Goal: Task Accomplishment & Management: Complete application form

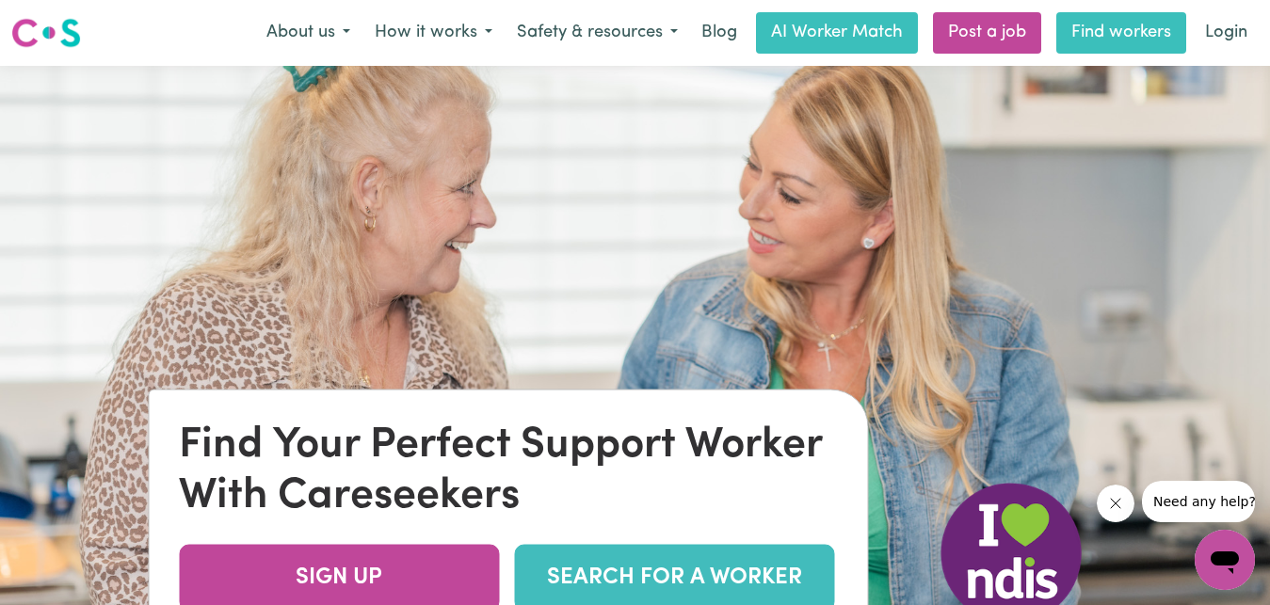
click at [1113, 37] on link "Find workers" at bounding box center [1121, 32] width 130 height 41
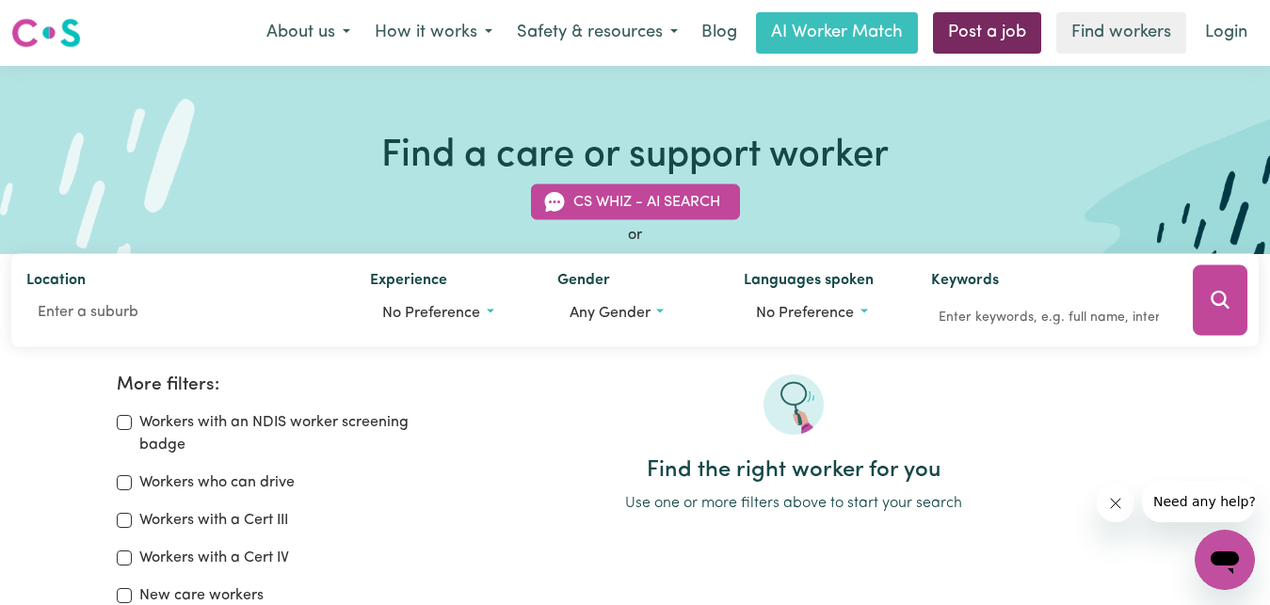
click at [991, 33] on link "Post a job" at bounding box center [987, 32] width 108 height 41
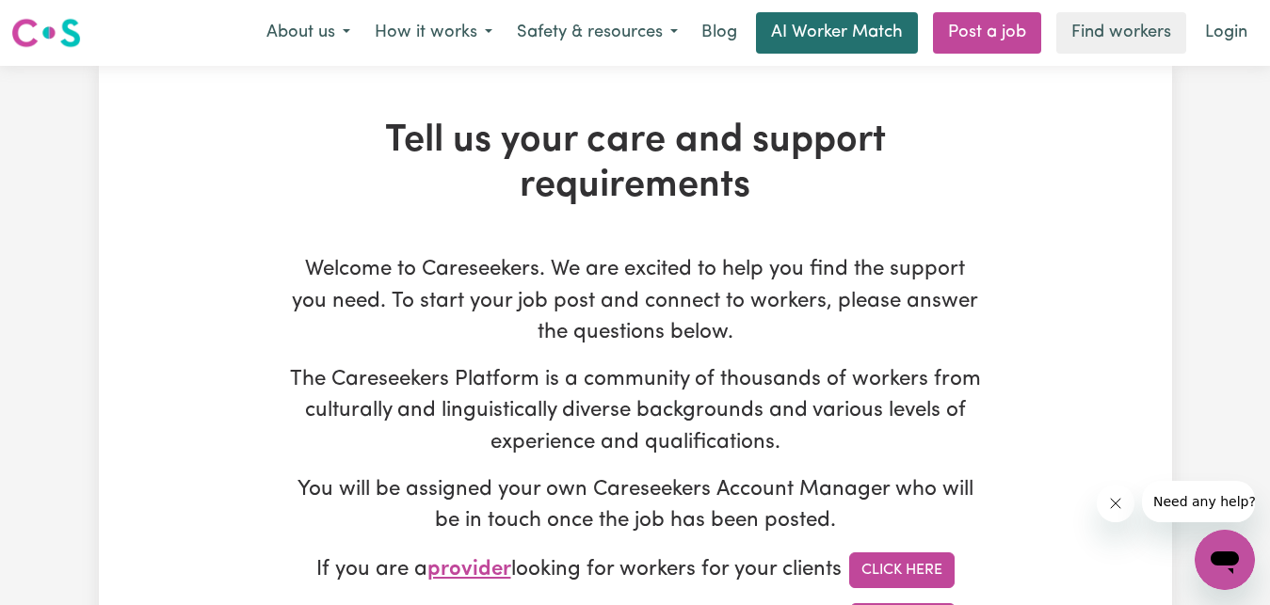
click at [874, 30] on link "AI Worker Match" at bounding box center [837, 32] width 162 height 41
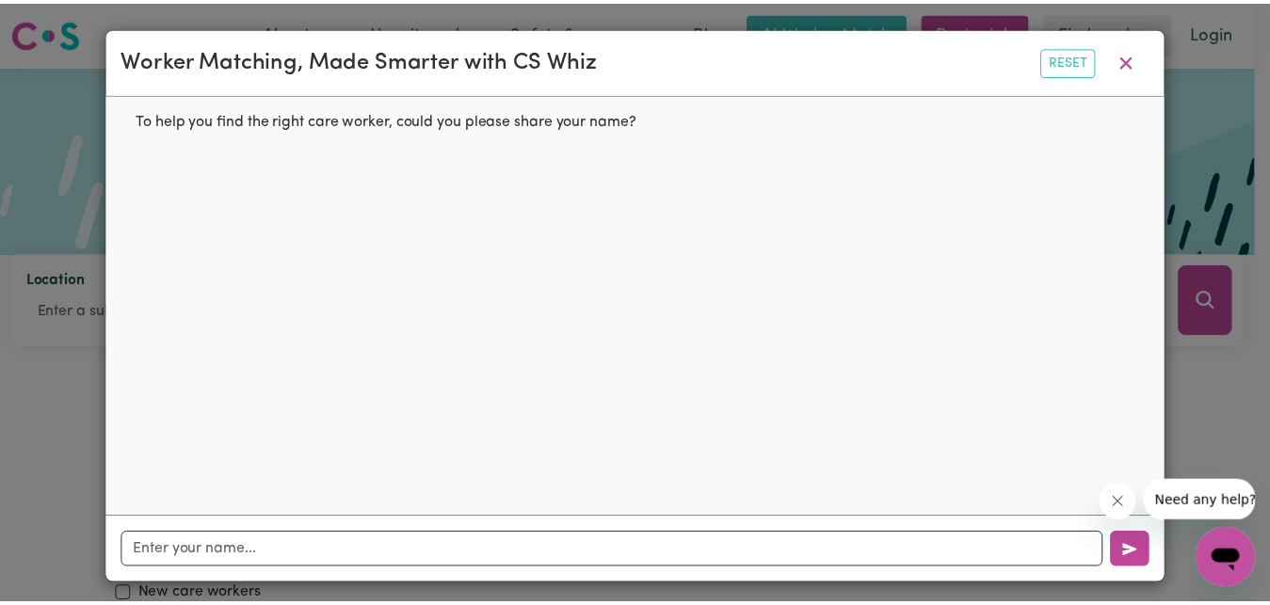
scroll to position [8, 0]
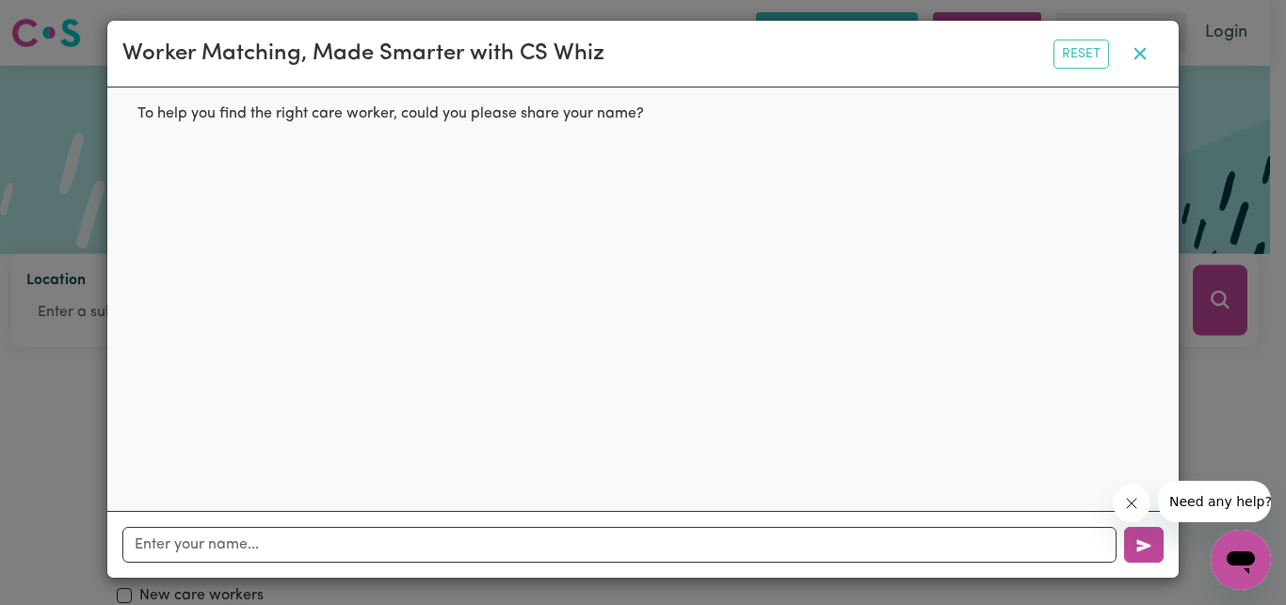
click at [1134, 56] on icon "button" at bounding box center [1140, 54] width 12 height 12
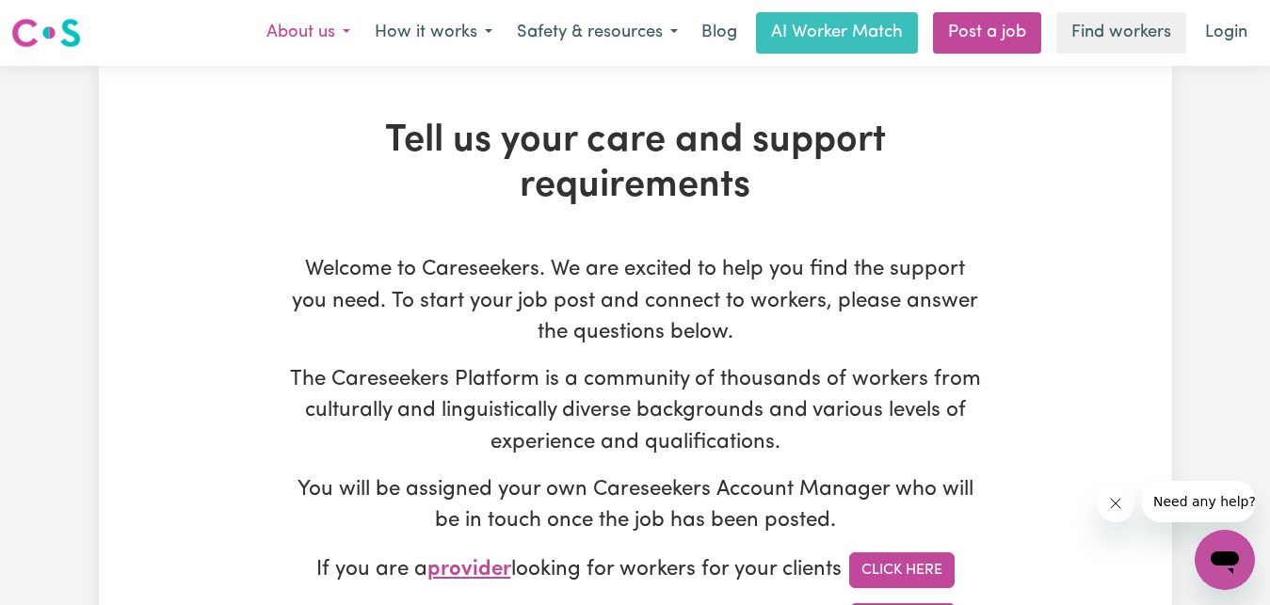
click at [332, 32] on button "About us" at bounding box center [308, 33] width 108 height 40
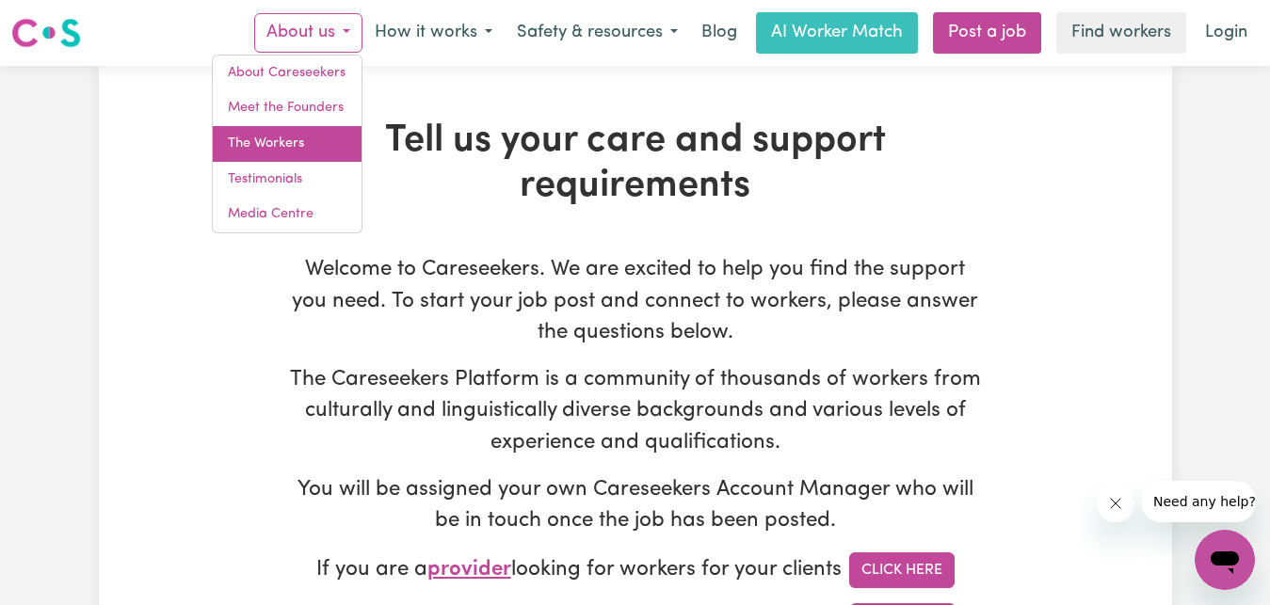
click at [302, 148] on link "The Workers" at bounding box center [287, 144] width 149 height 36
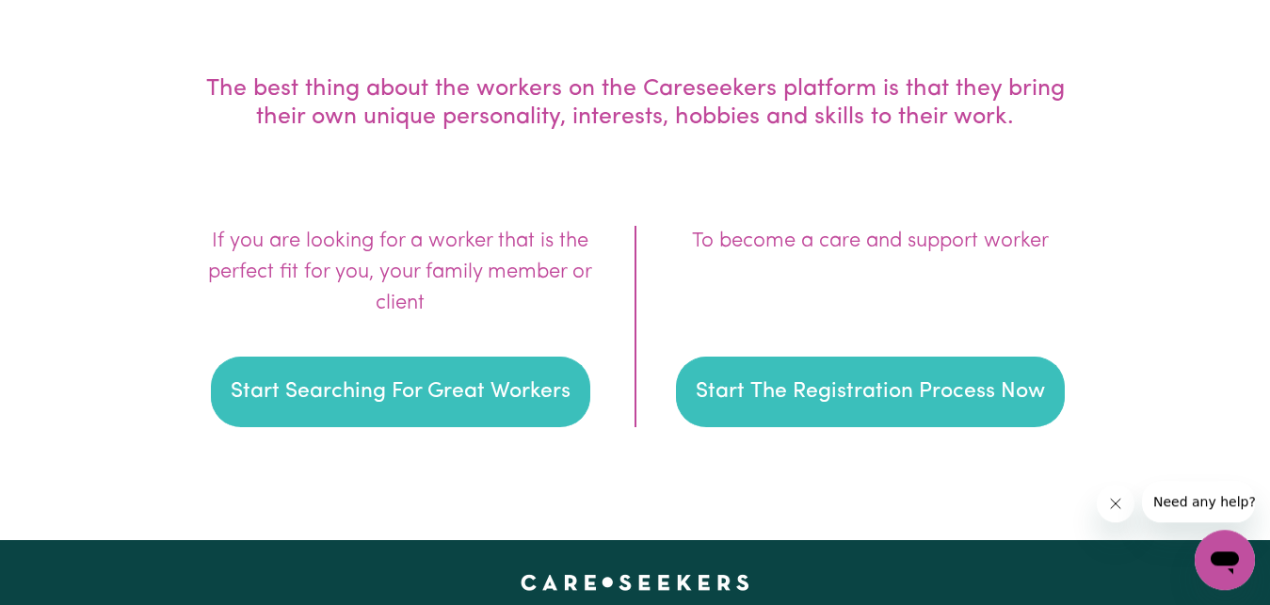
scroll to position [2713, 0]
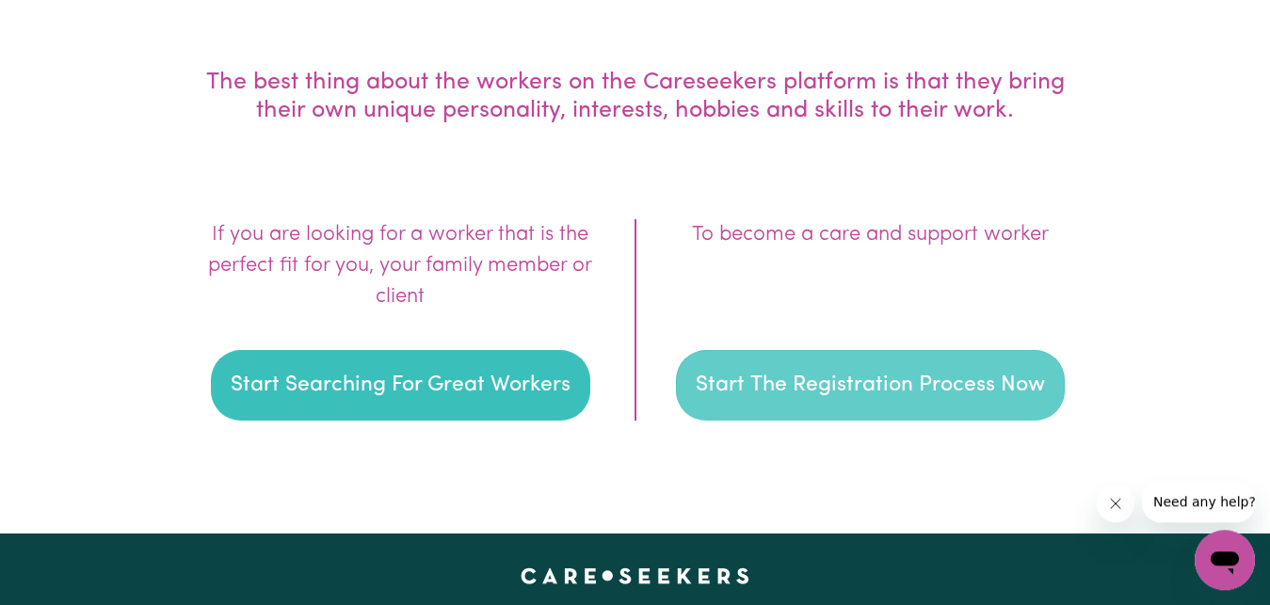
click at [912, 388] on button "Start The Registration Process Now" at bounding box center [870, 386] width 389 height 72
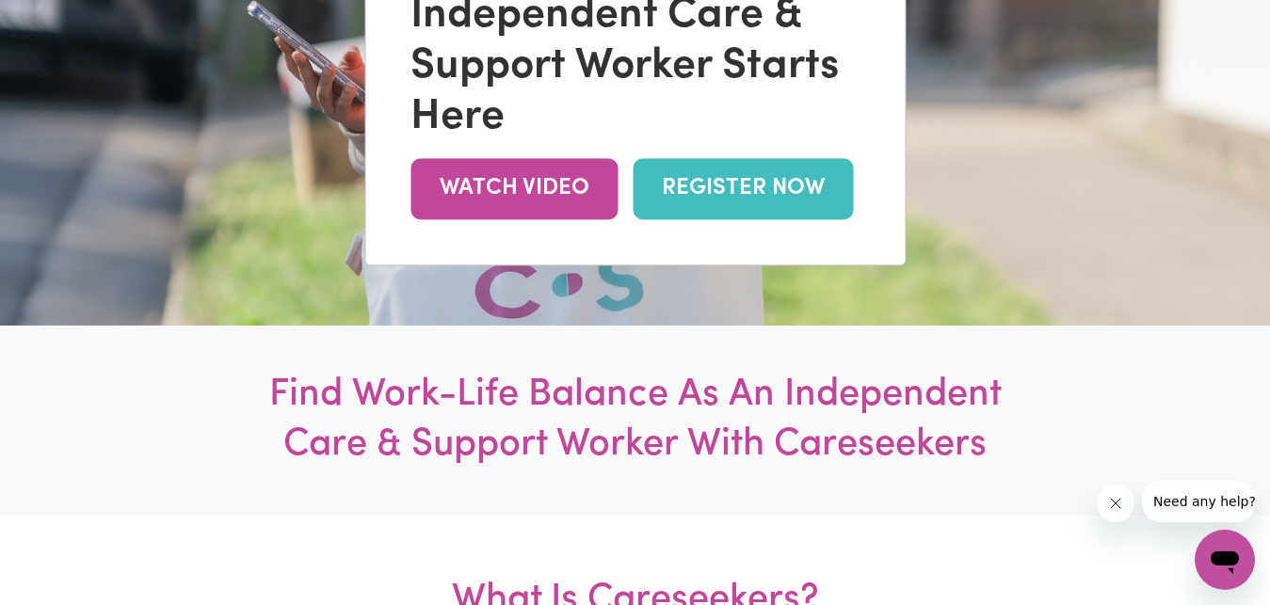
scroll to position [377, 0]
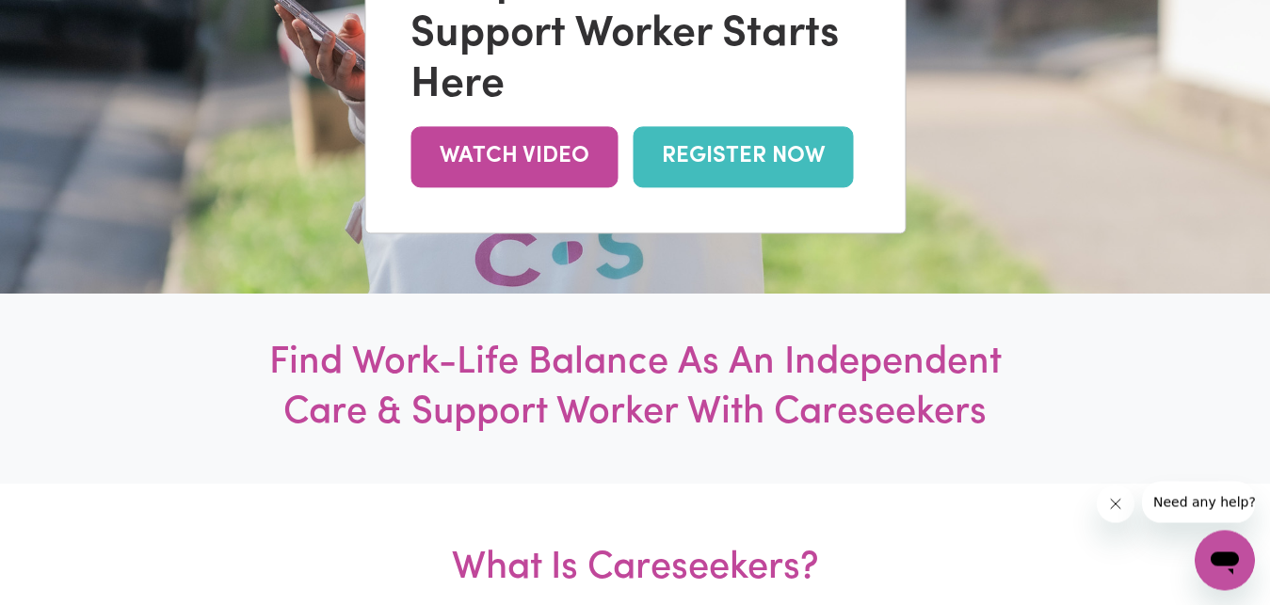
click at [832, 164] on link "REGISTER NOW" at bounding box center [743, 156] width 220 height 61
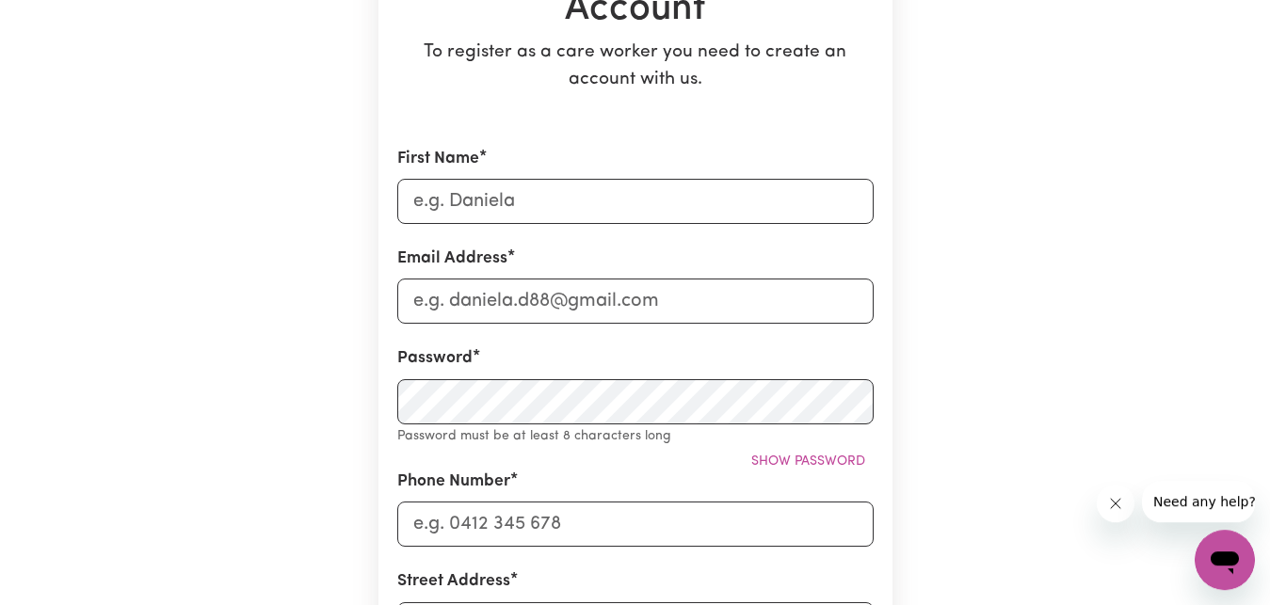
scroll to position [329, 0]
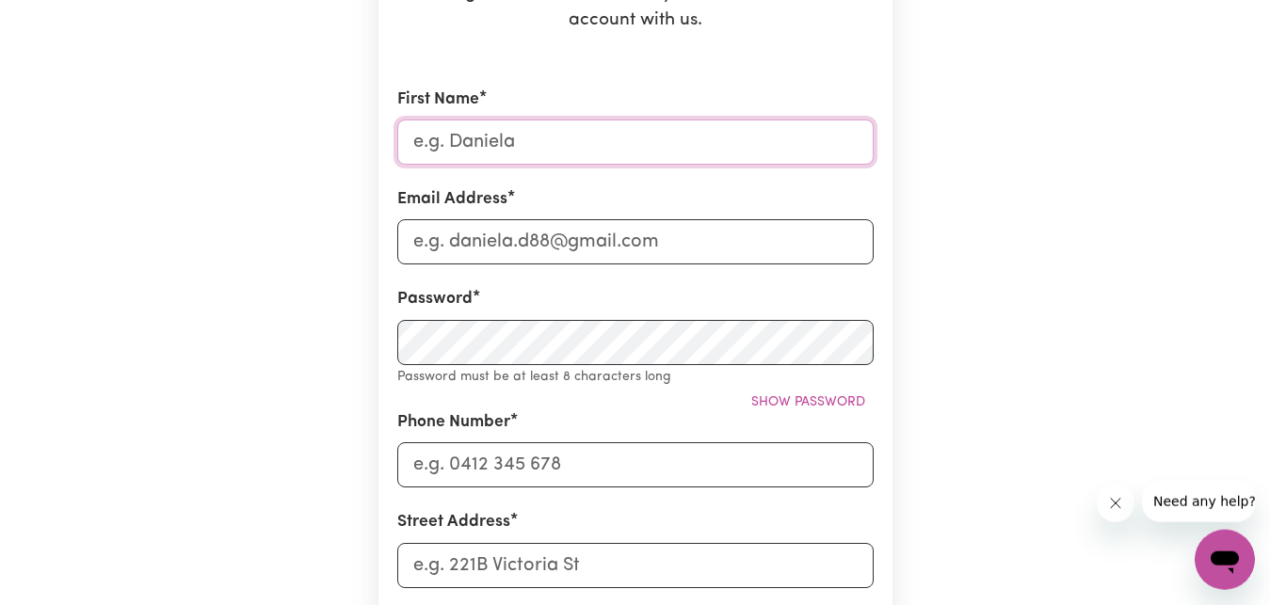
click at [731, 146] on input "First Name" at bounding box center [635, 142] width 476 height 45
type input "kayllie"
click at [659, 238] on input "Email Address" at bounding box center [635, 241] width 476 height 45
type input "kay"
type input "kayllie"
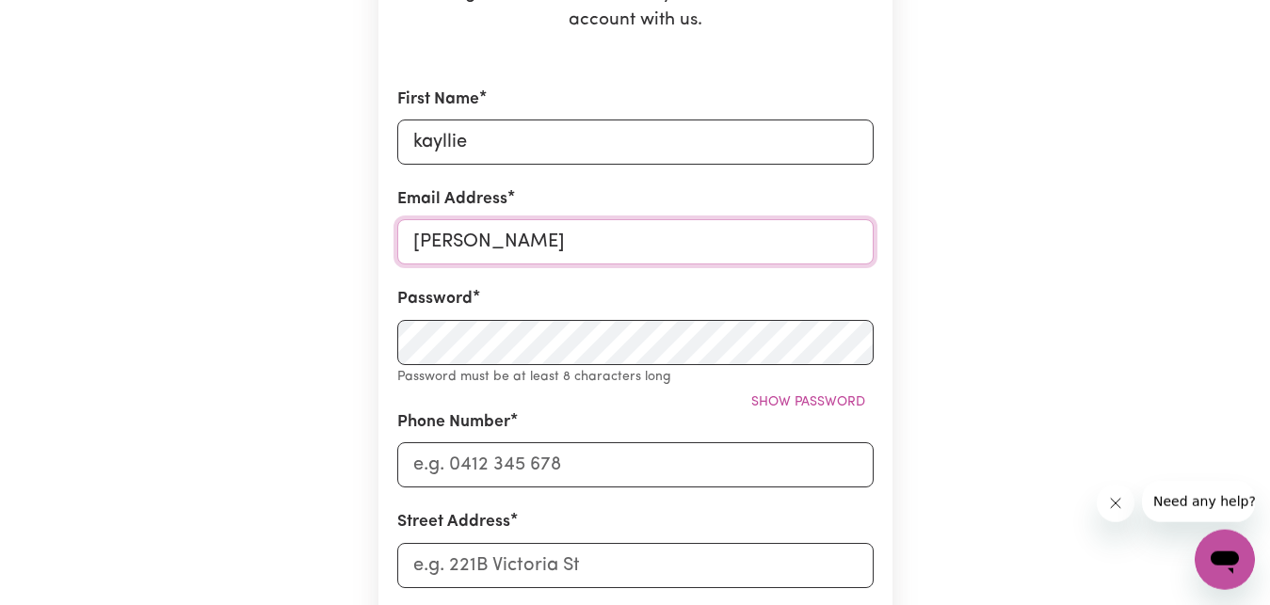
type input "kaylliep5@gmail.com"
type input "0414700683"
type input "157 Rollinghills Road Chirnsidpark"
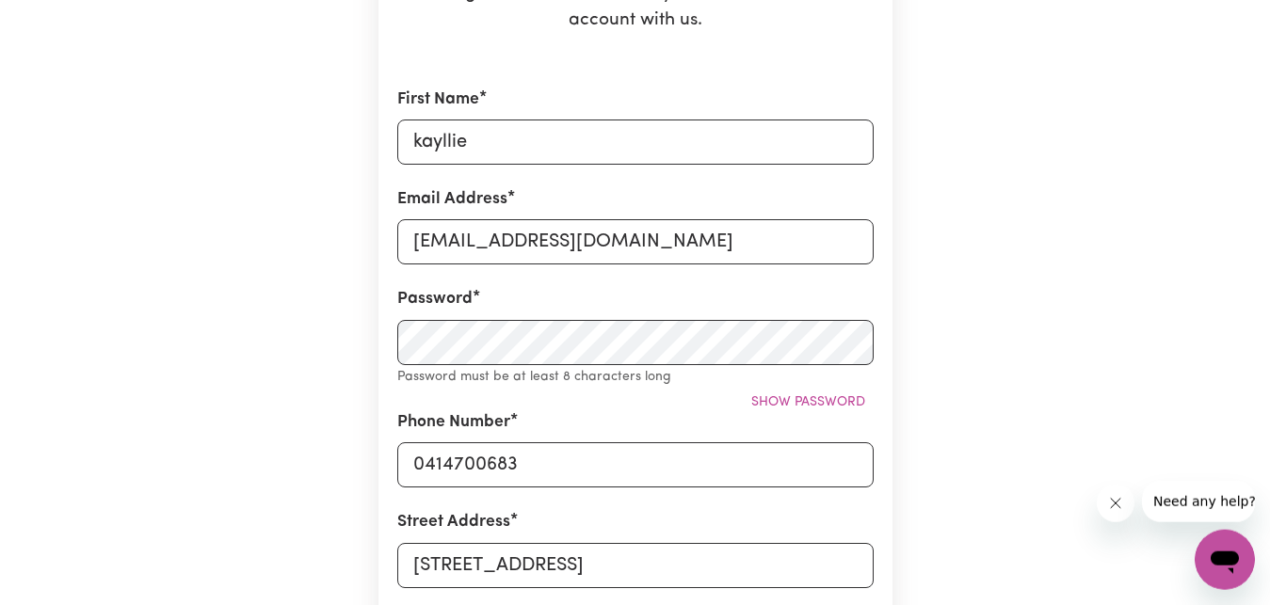
type input "melbourne"
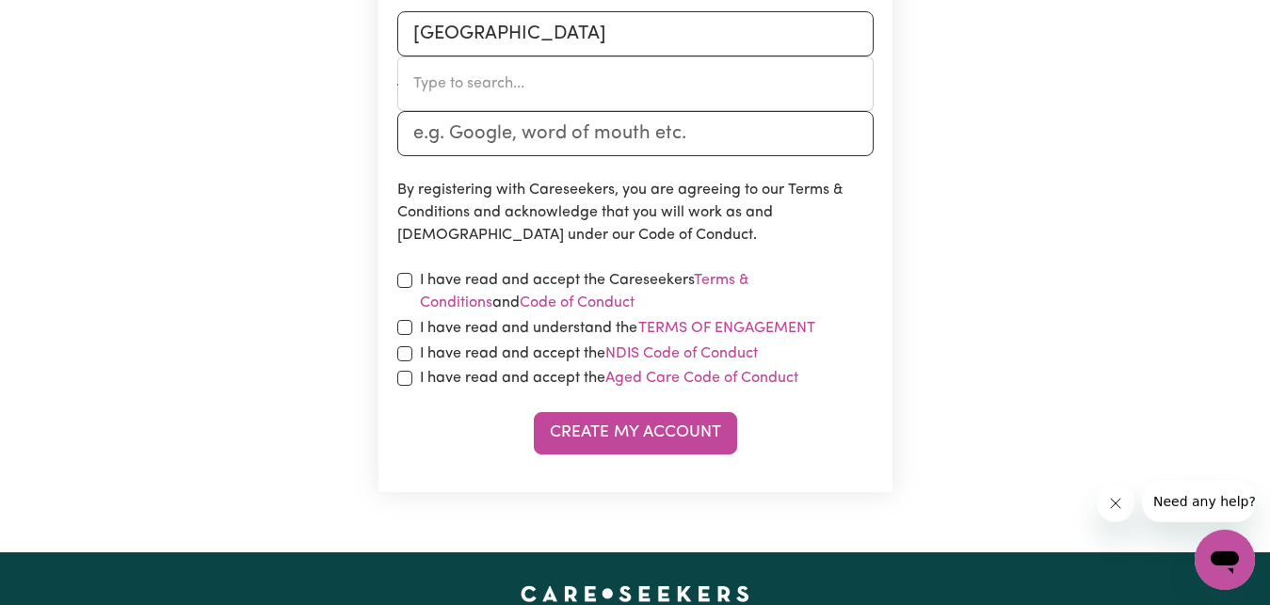
scroll to position [975, 0]
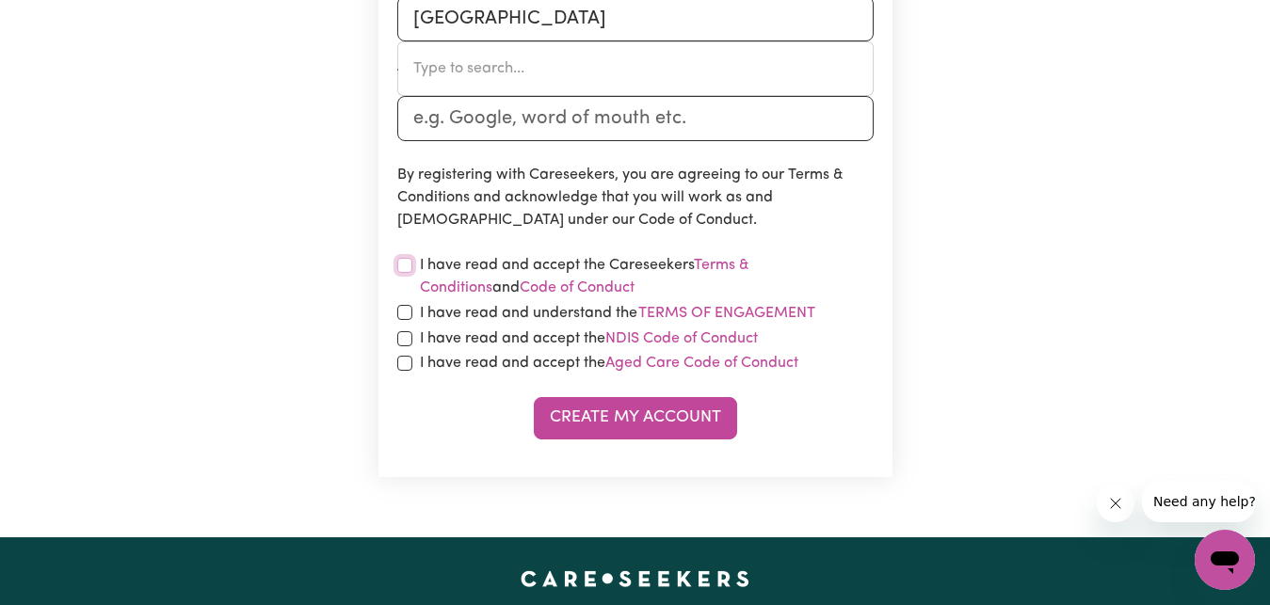
click at [406, 269] on input "checkbox" at bounding box center [404, 265] width 15 height 15
checkbox input "true"
click at [402, 305] on div "I have read and understand the Terms of Engagement" at bounding box center [635, 313] width 476 height 24
click at [405, 336] on input "checkbox" at bounding box center [404, 338] width 15 height 15
checkbox input "true"
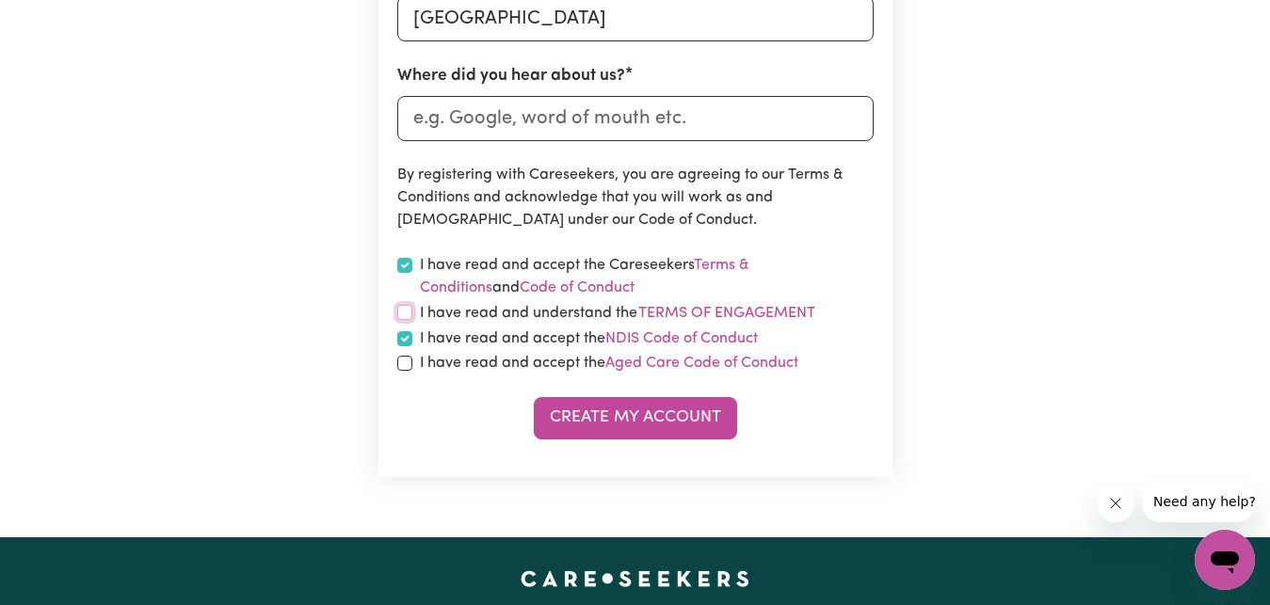
click at [407, 313] on input "checkbox" at bounding box center [404, 312] width 15 height 15
checkbox input "true"
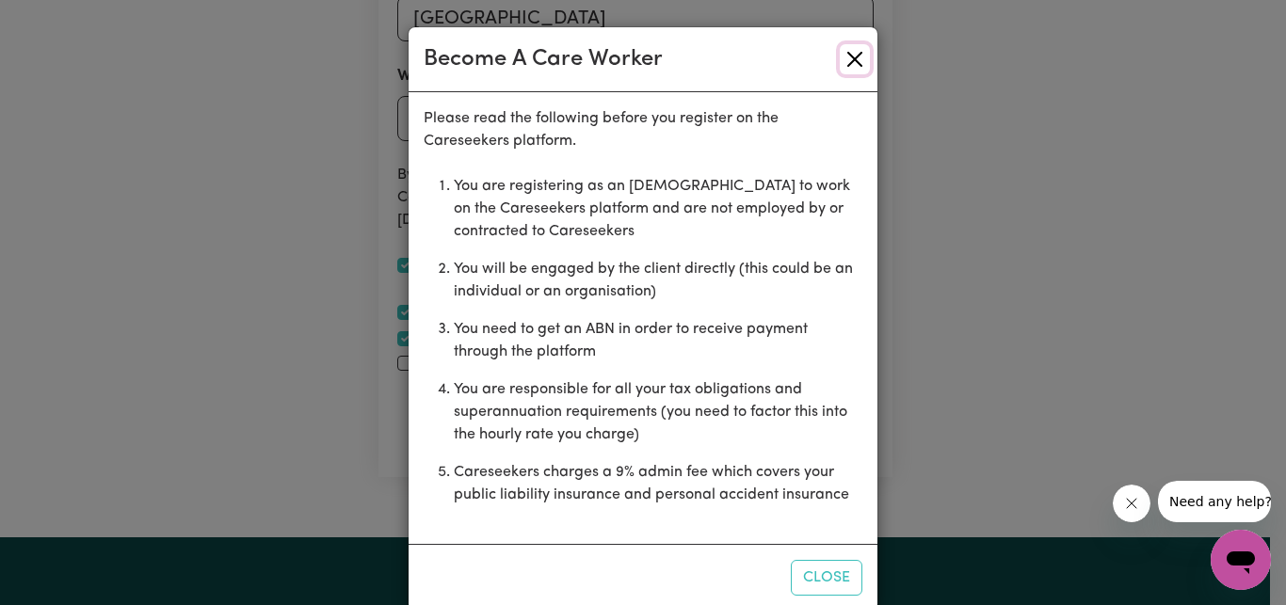
click at [843, 59] on button "Close" at bounding box center [855, 59] width 30 height 30
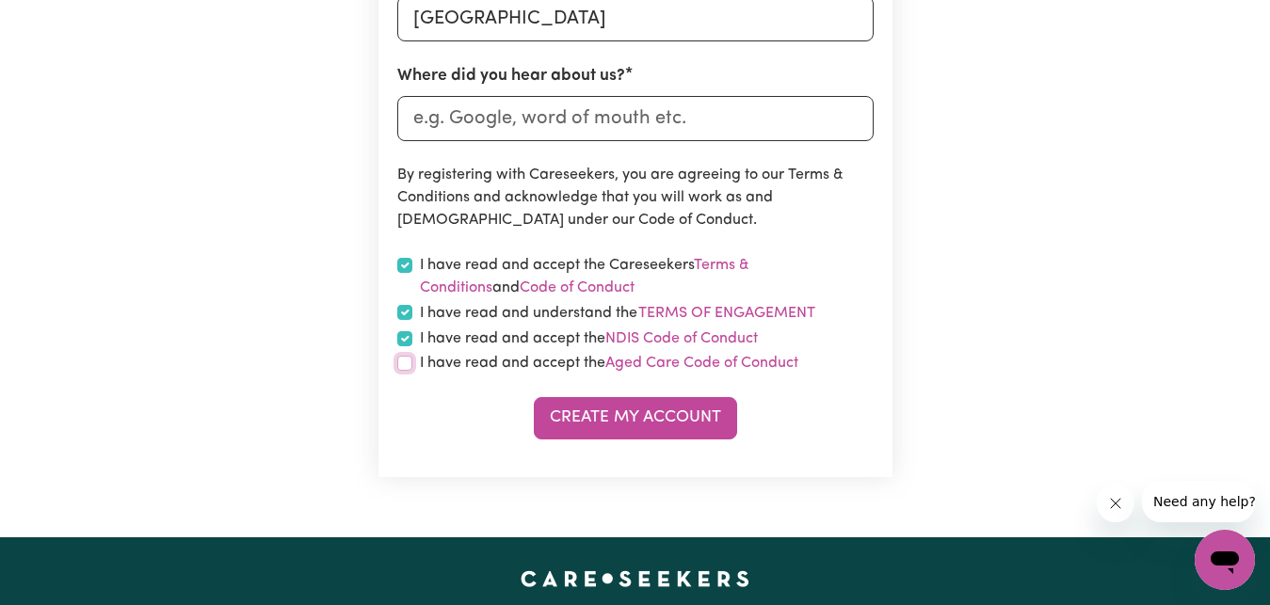
click at [405, 364] on input "checkbox" at bounding box center [404, 363] width 15 height 15
checkbox input "true"
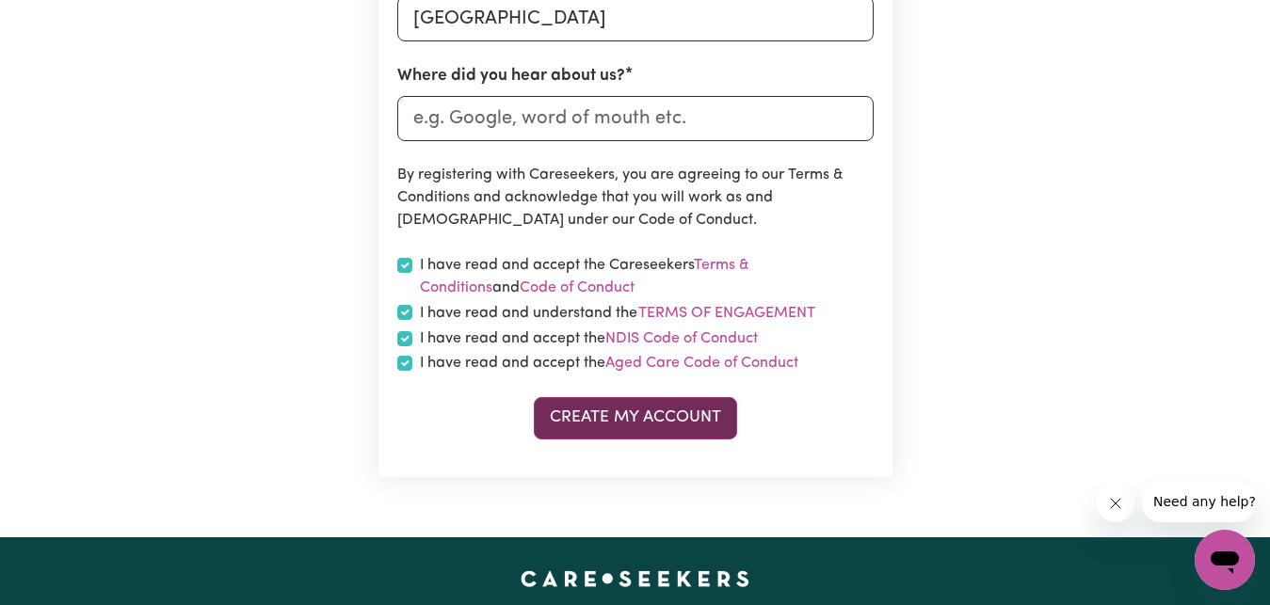
click at [616, 422] on button "Create My Account" at bounding box center [635, 417] width 203 height 41
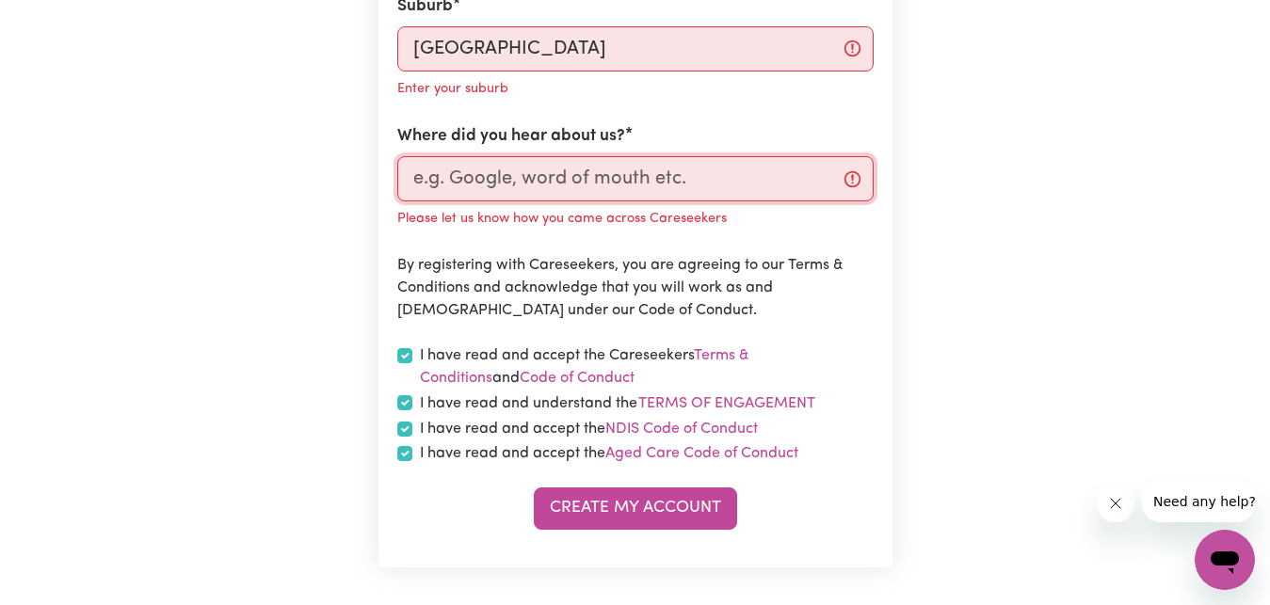
click at [733, 185] on input "Where did you hear about us?" at bounding box center [635, 178] width 476 height 45
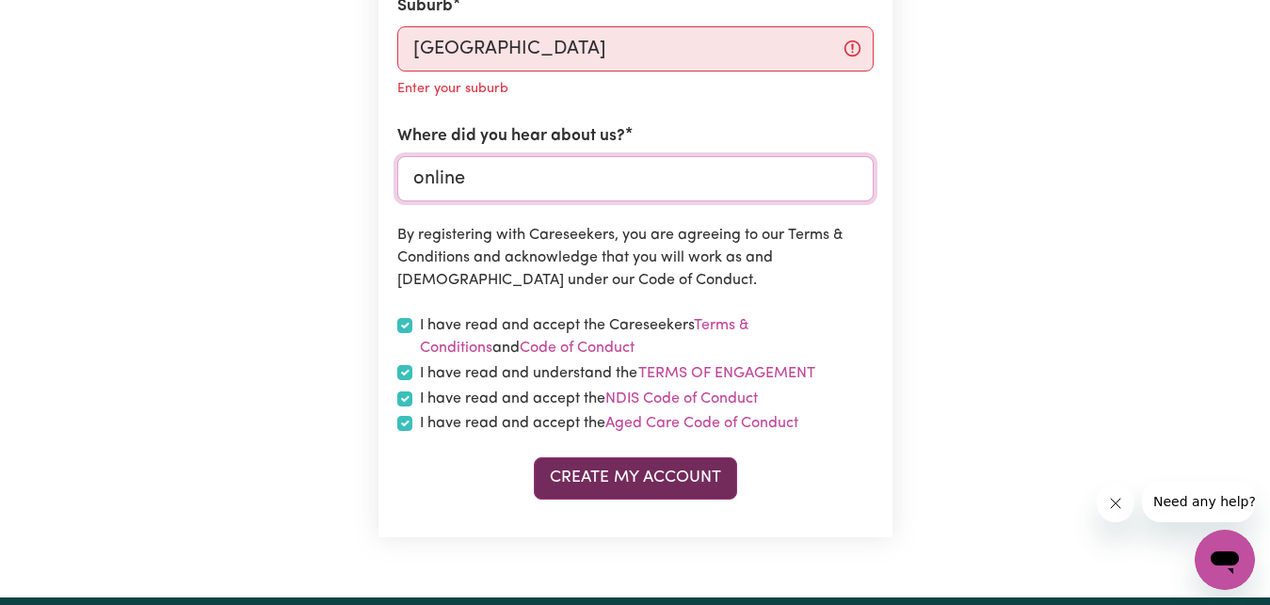
type input "online"
click at [632, 484] on button "Create My Account" at bounding box center [635, 478] width 203 height 41
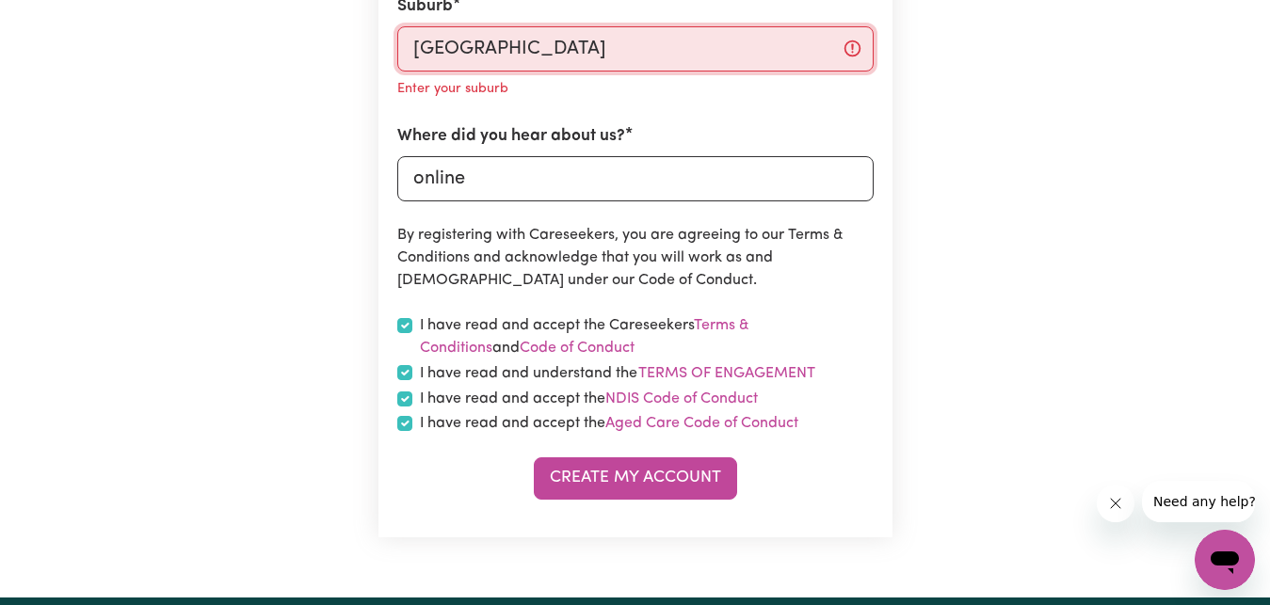
click at [602, 42] on input "melbourne" at bounding box center [635, 48] width 476 height 45
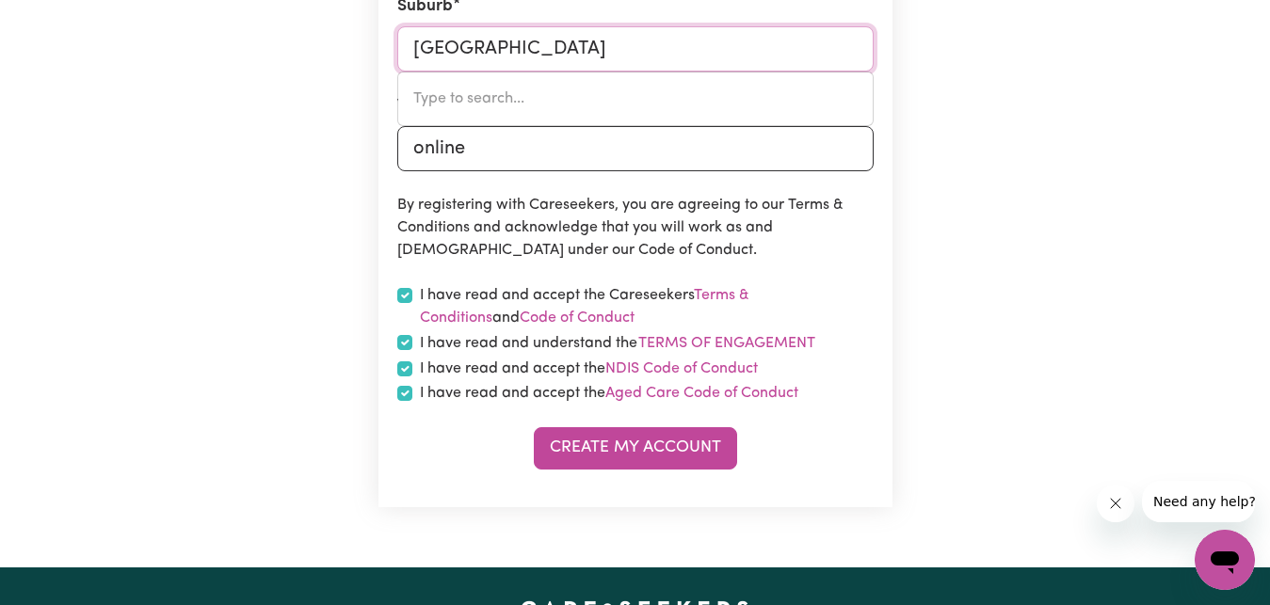
type input "melbourn"
type input "melbournE, Victoria, 3000"
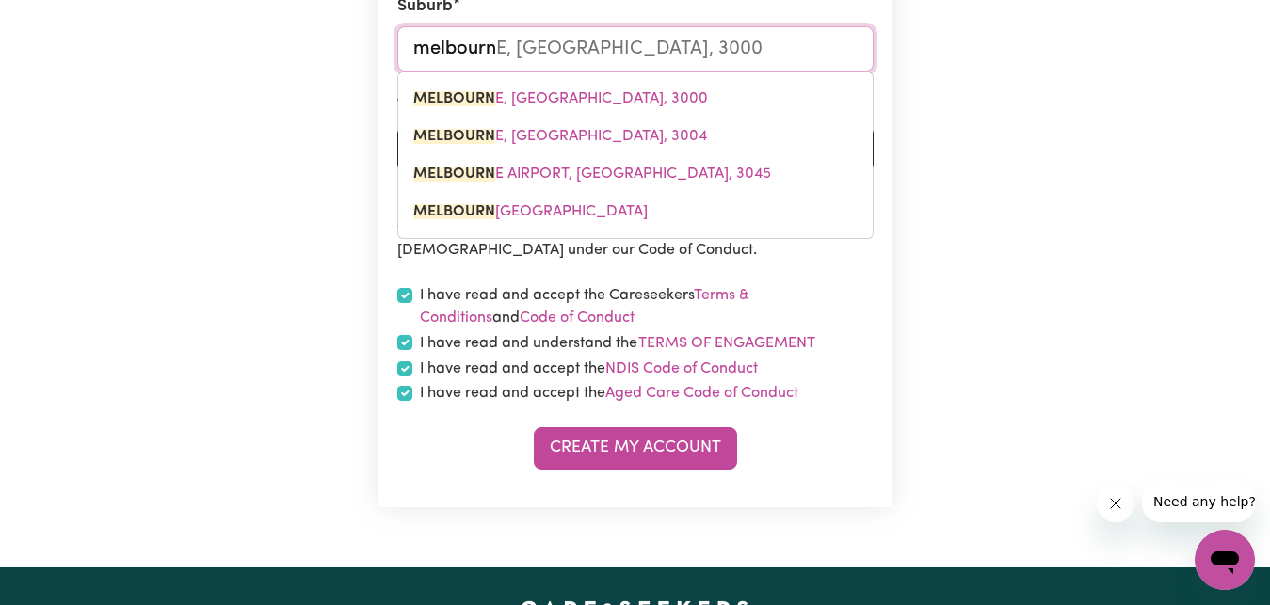
type input "melbour"
type input "melbourNE, Victoria, 3000"
type input "melbou"
type input "melbouRNE, Victoria, 3000"
type input "melbo"
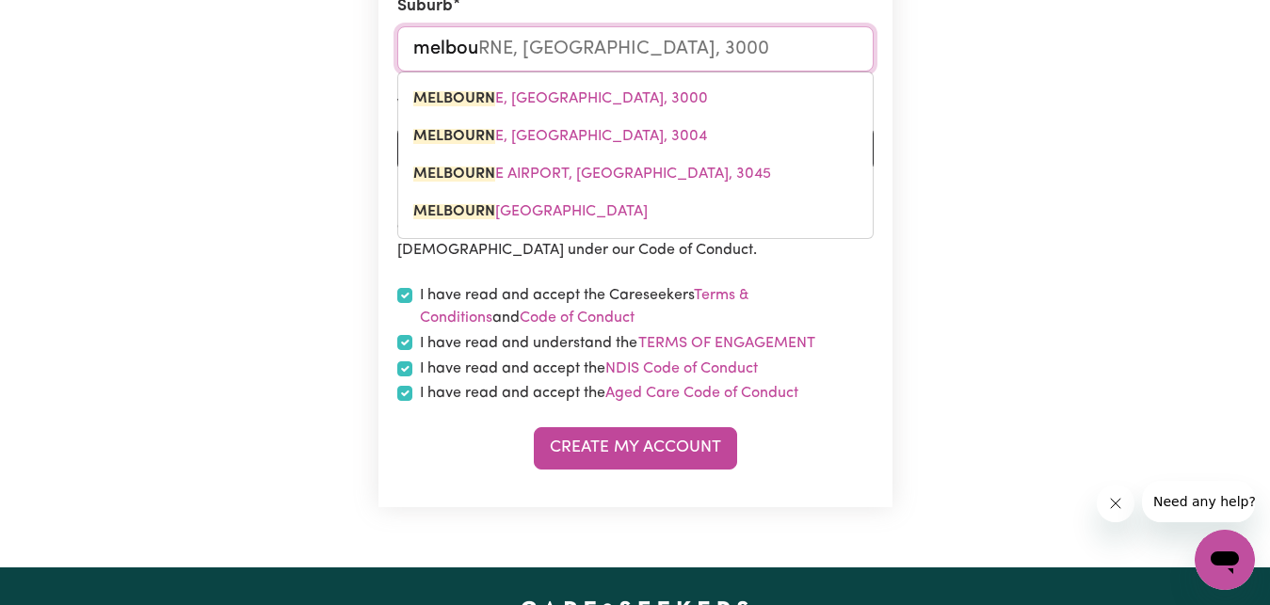
type input "melboURNE, Victoria, 3000"
type input "melb"
type input "melbOURNE, Victoria, 3000"
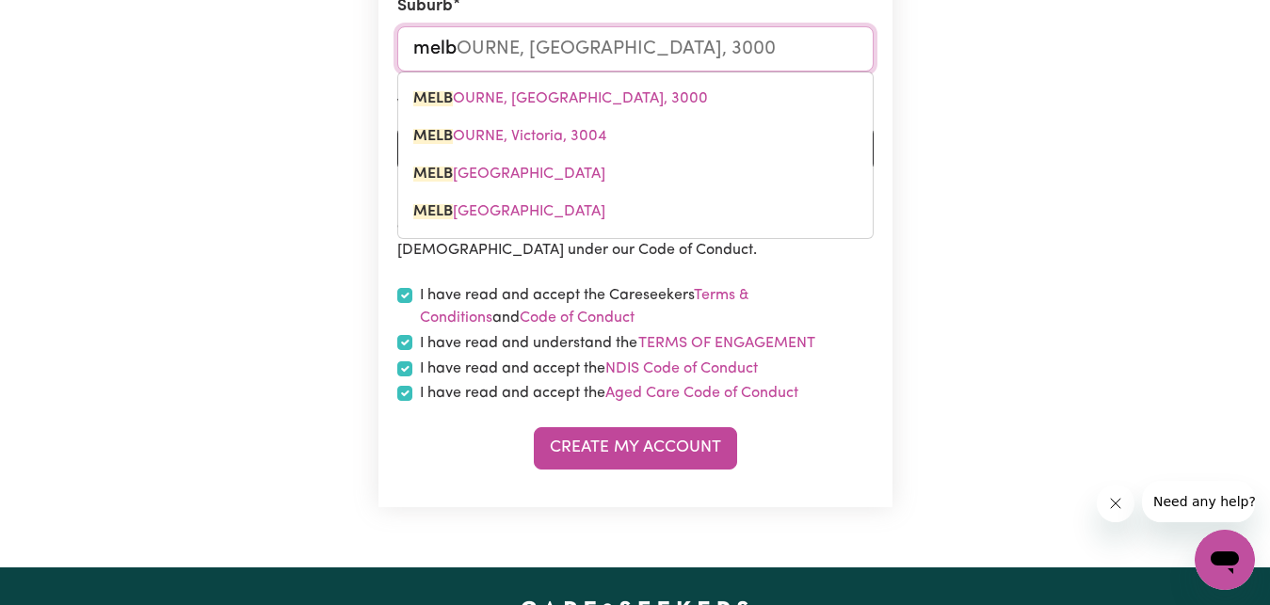
type input "mel"
type input "melBOURNE, Victoria, 3000"
type input "me"
type input "m"
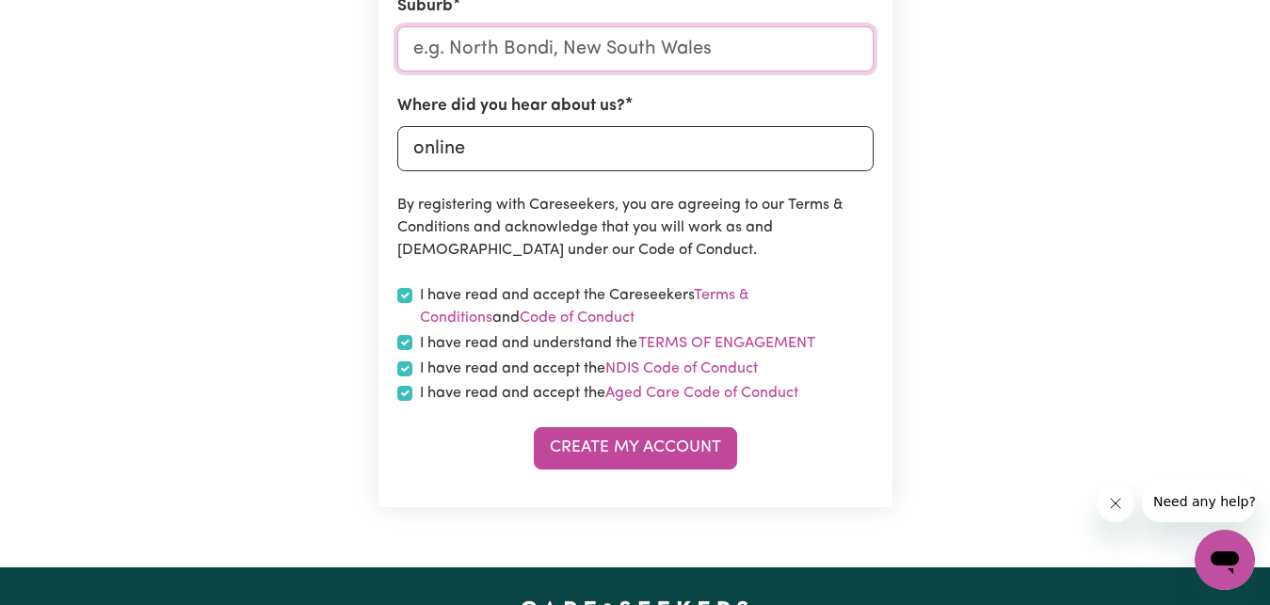
click at [602, 42] on input "text" at bounding box center [635, 48] width 476 height 45
click at [602, 42] on input "vi" at bounding box center [635, 48] width 476 height 45
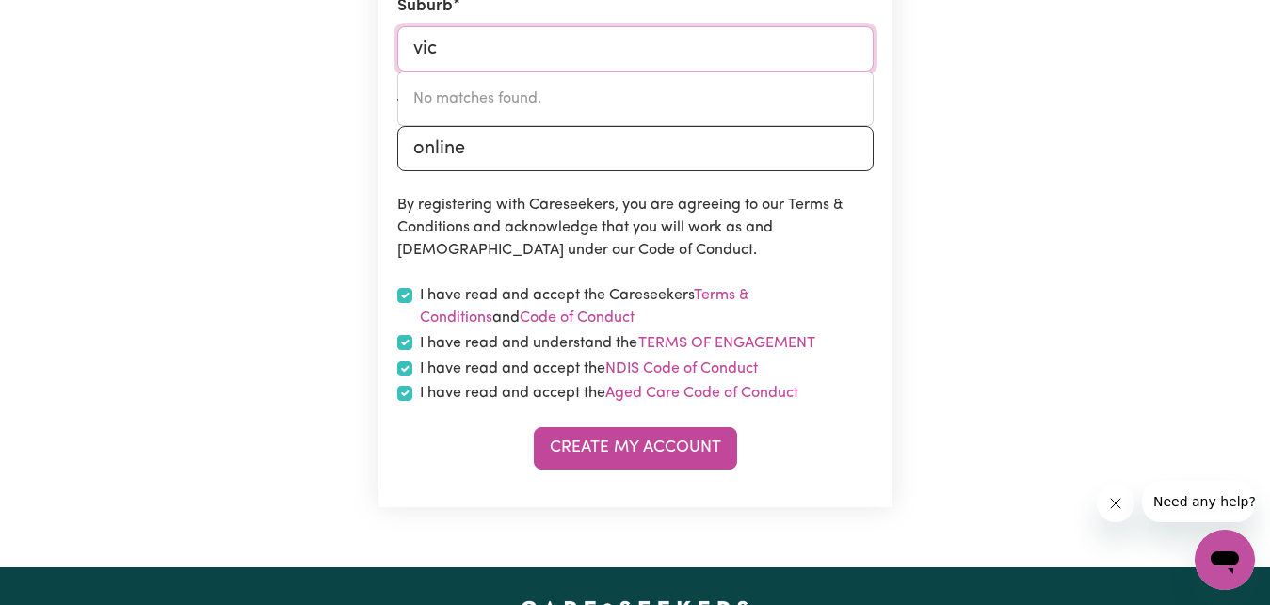
type input "vict"
type input "victOR HARBOR, South Australia, 5211"
type input "victo"
type input "victoR HARBOR, South Australia, 5211"
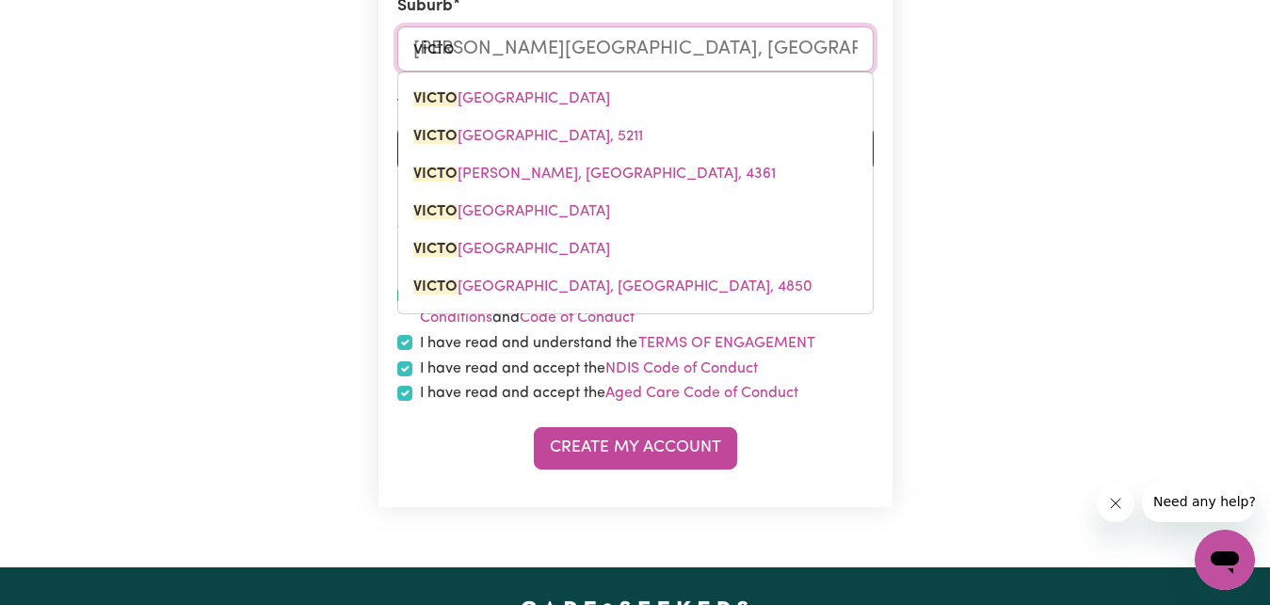
type input "victor"
type input "victor HARBOR, South Australia, 5211"
type input "victori"
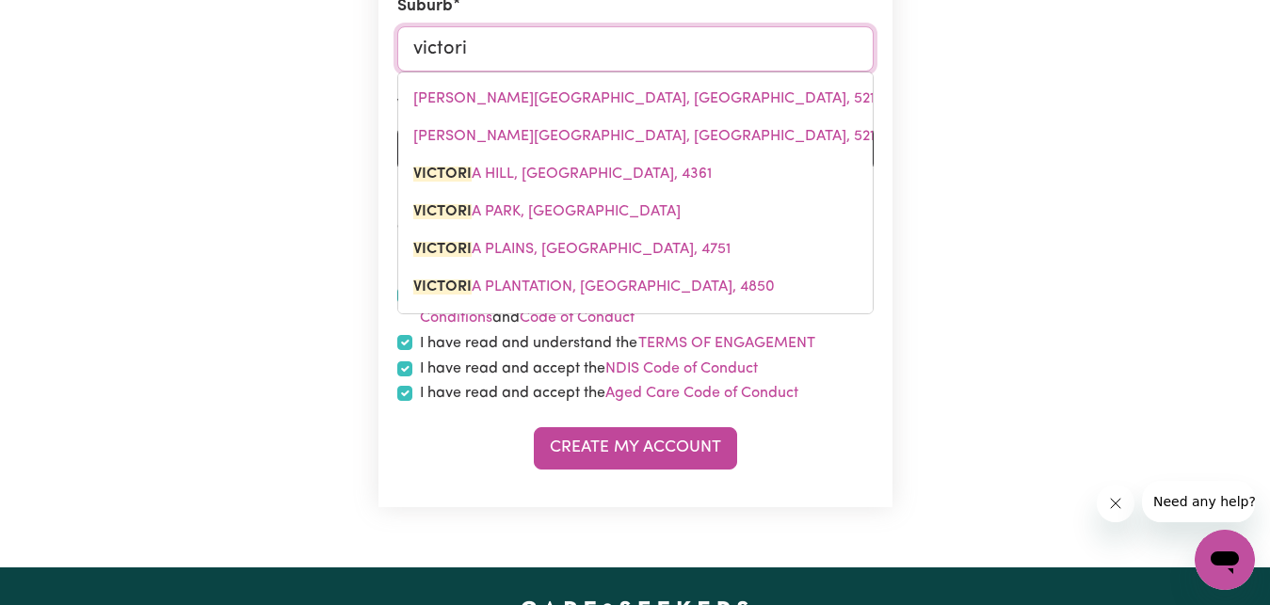
type input "victoria"
type input "victoria HILL, Queensland, 4361"
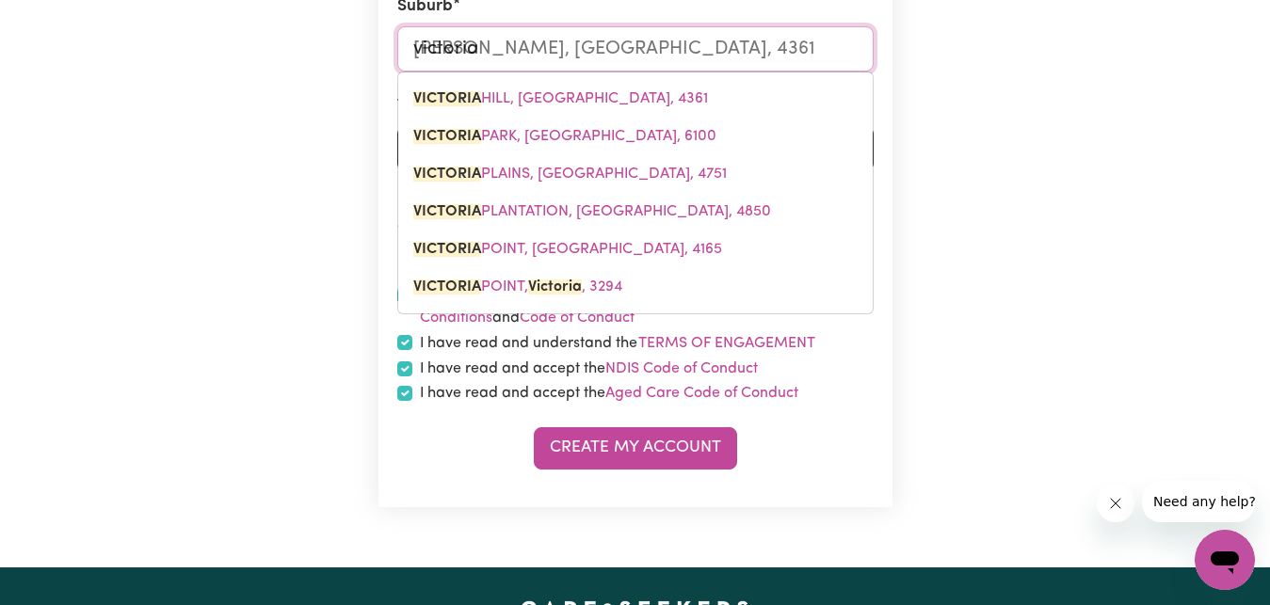
type input "victori"
type input "victoriA HILL, Queensland, 4361"
type input "victor"
type input "victorIA HILL, Queensland, 4361"
type input "victo"
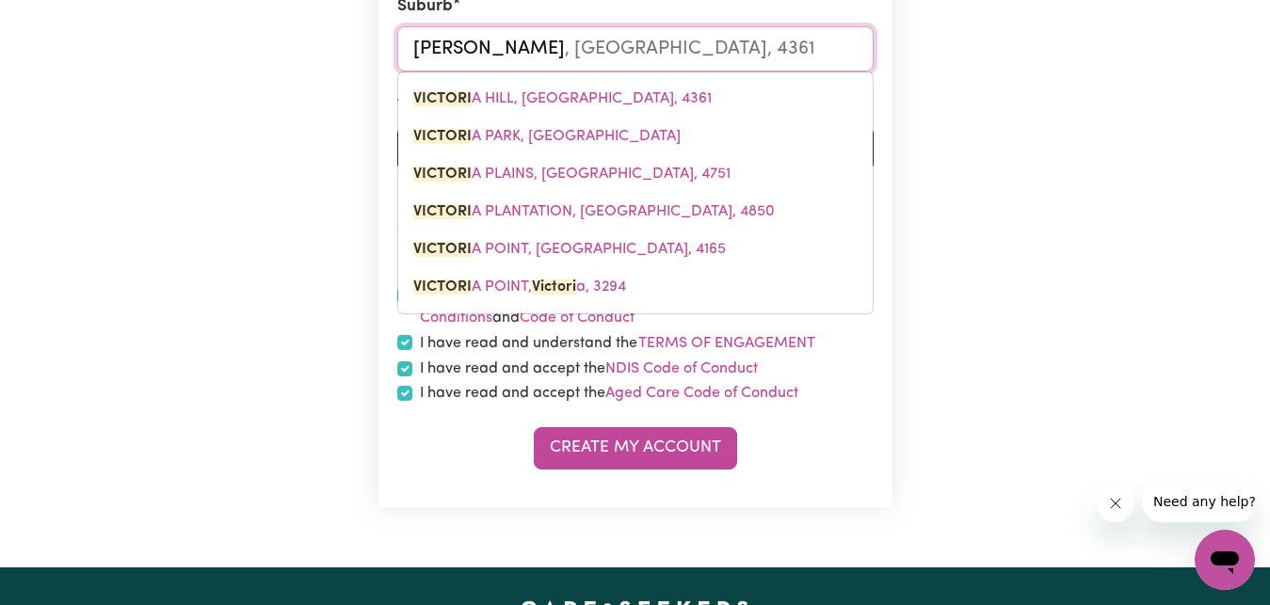
type input "victoRIA HILL, Queensland, 4361"
type input "vict"
type input "victORIA HILL, Queensland, 4361"
type input "vic"
type input "vicTORIA HILL, Queensland, 4361"
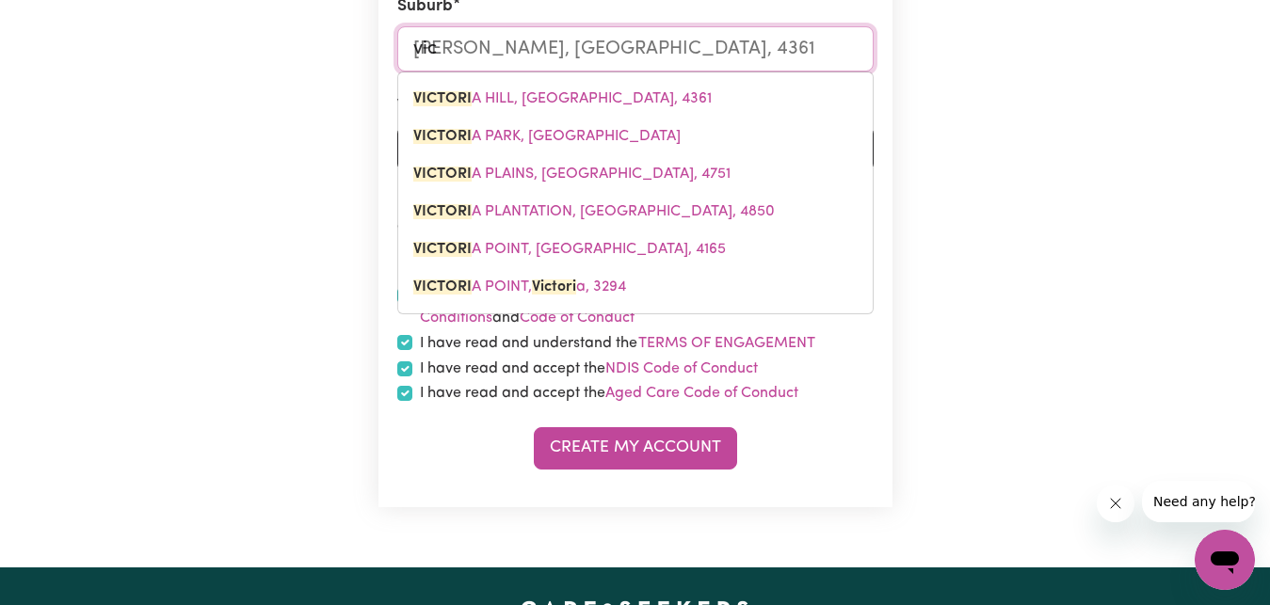
type input "vi"
type input "v"
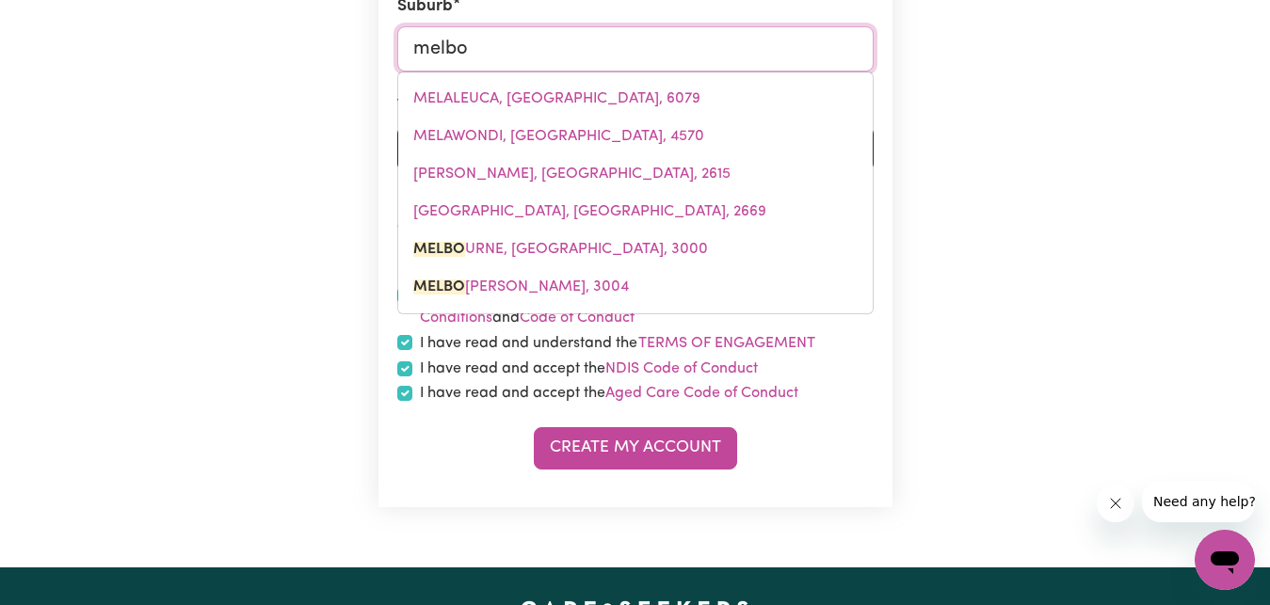
type input "melbou"
type input "melbouRNE, Victoria, 3000"
type input "melbour"
type input "melbourNE, Victoria, 3000"
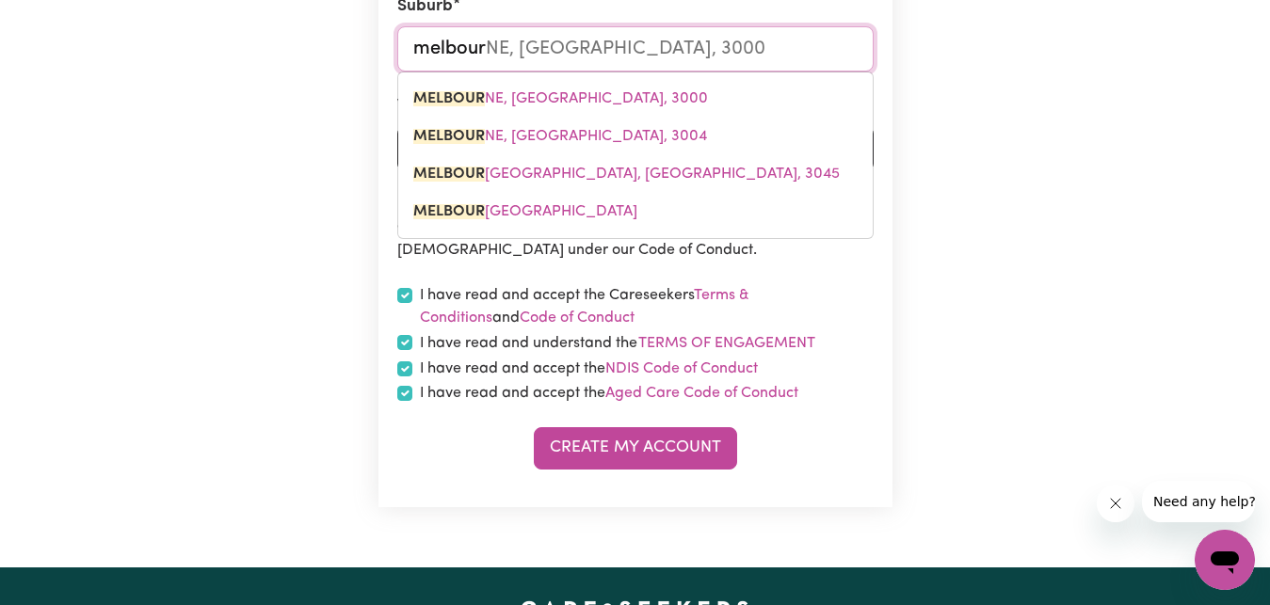
type input "melbourne"
type input "melbourne, Victoria, 3000"
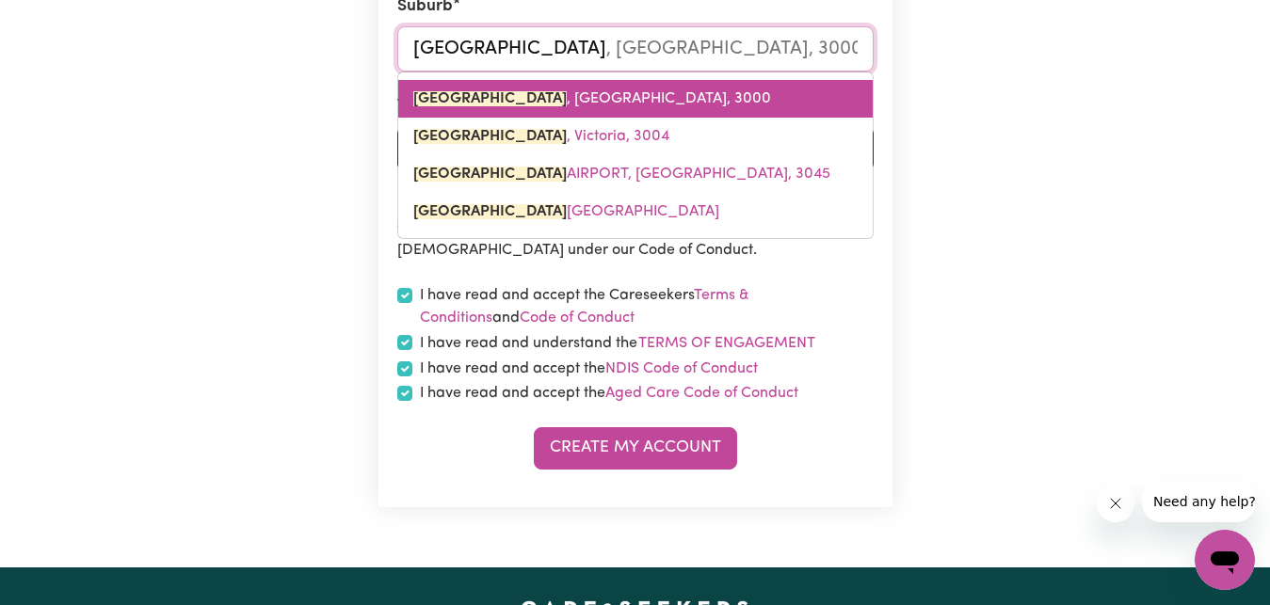
click at [759, 87] on link "MELBOURNE , Victoria, 3000" at bounding box center [635, 99] width 474 height 38
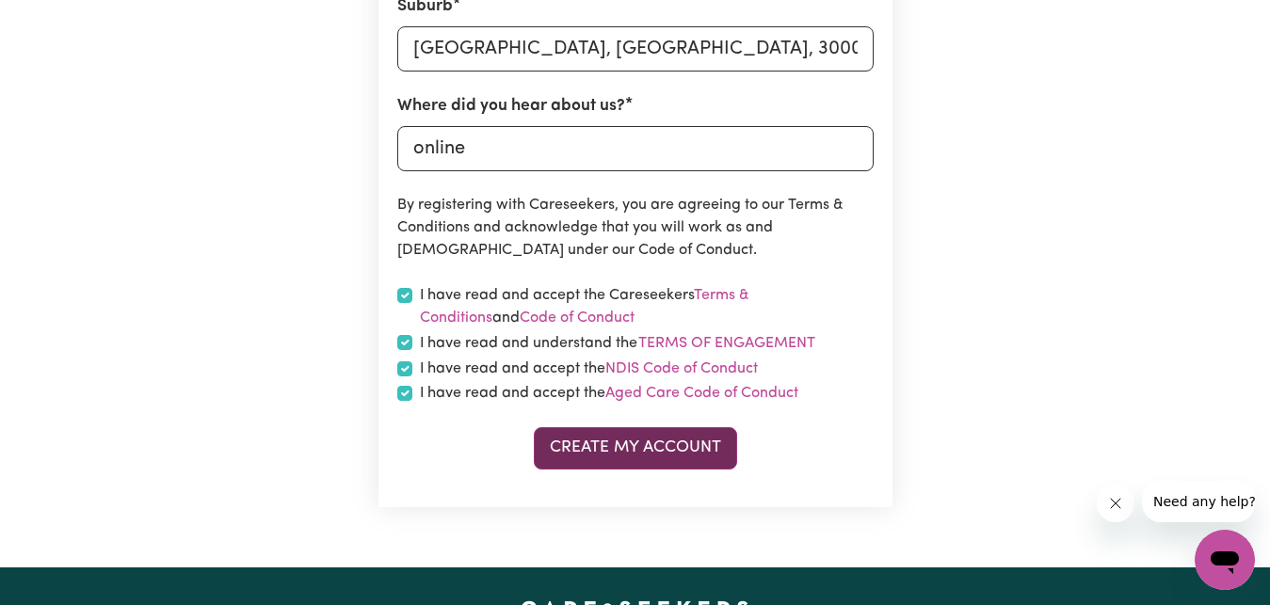
click at [677, 442] on button "Create My Account" at bounding box center [635, 447] width 203 height 41
click at [688, 458] on button "Create My Account" at bounding box center [635, 447] width 203 height 41
click at [612, 452] on button "Create My Account" at bounding box center [635, 447] width 203 height 41
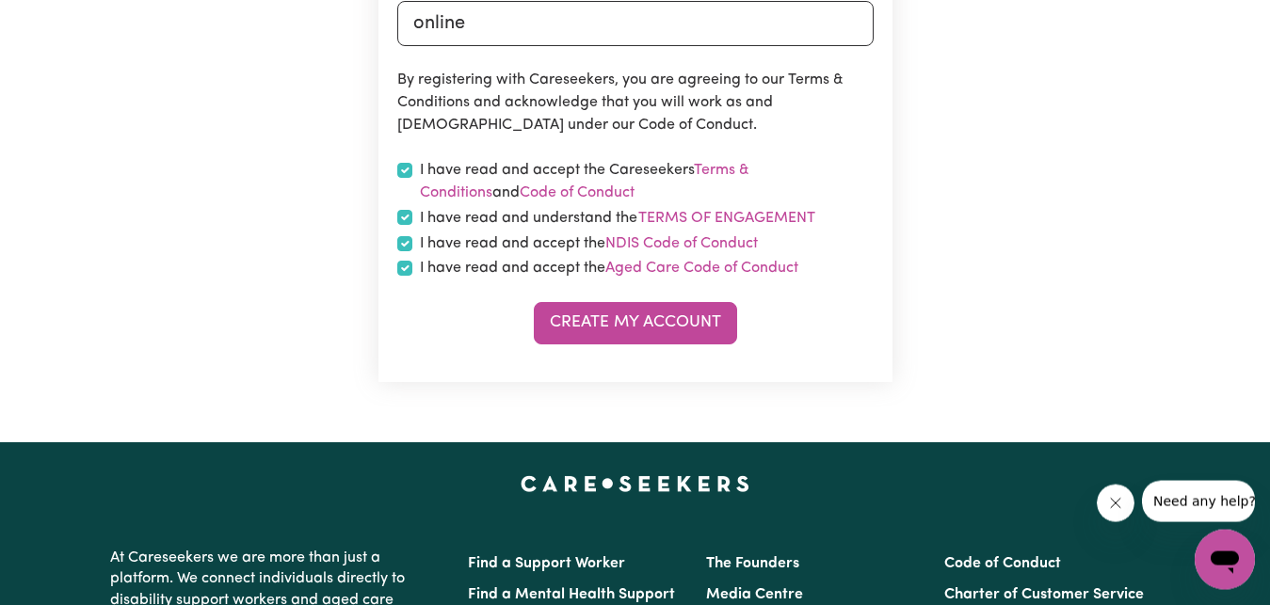
scroll to position [1011, 0]
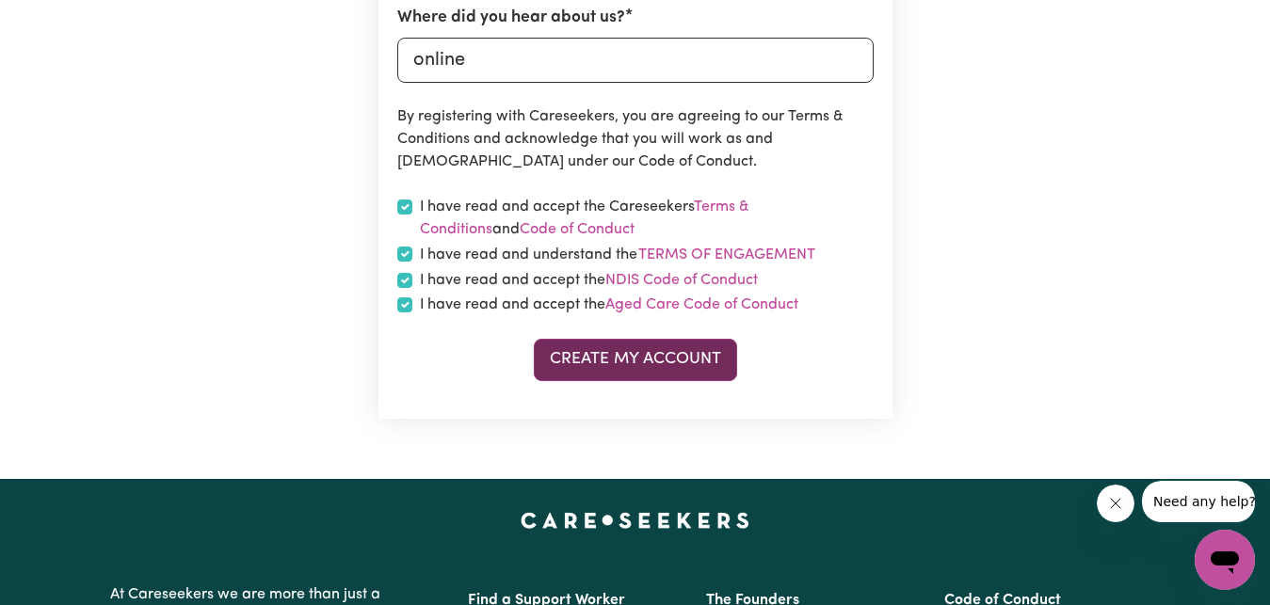
click at [650, 362] on button "Create My Account" at bounding box center [635, 359] width 203 height 41
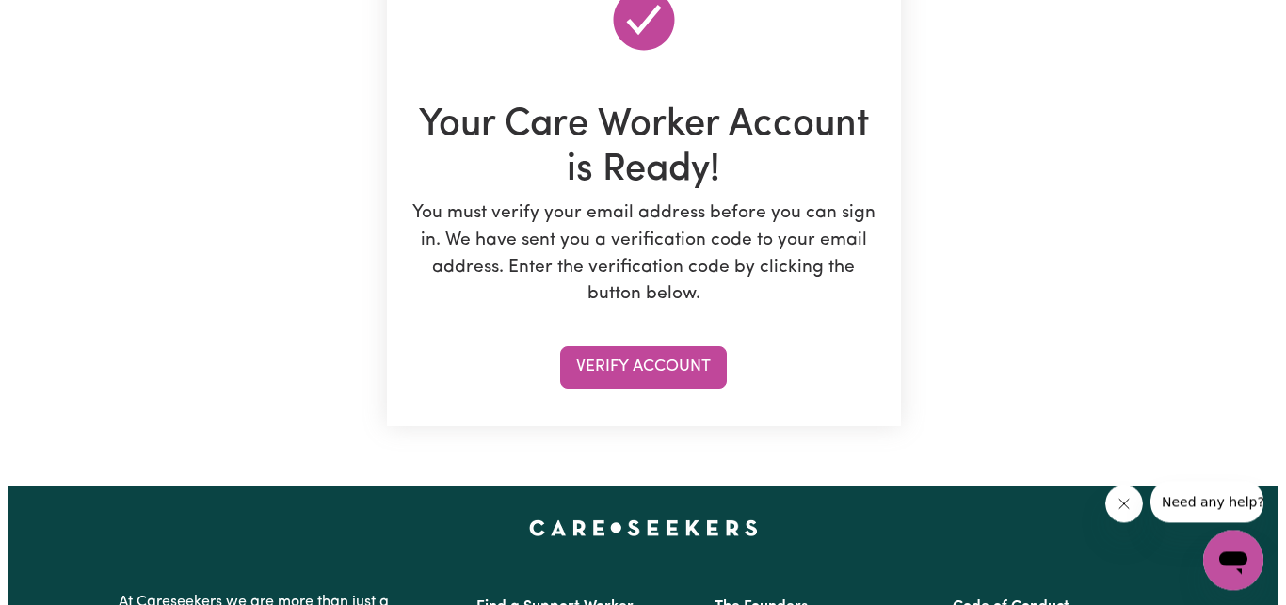
scroll to position [269, 0]
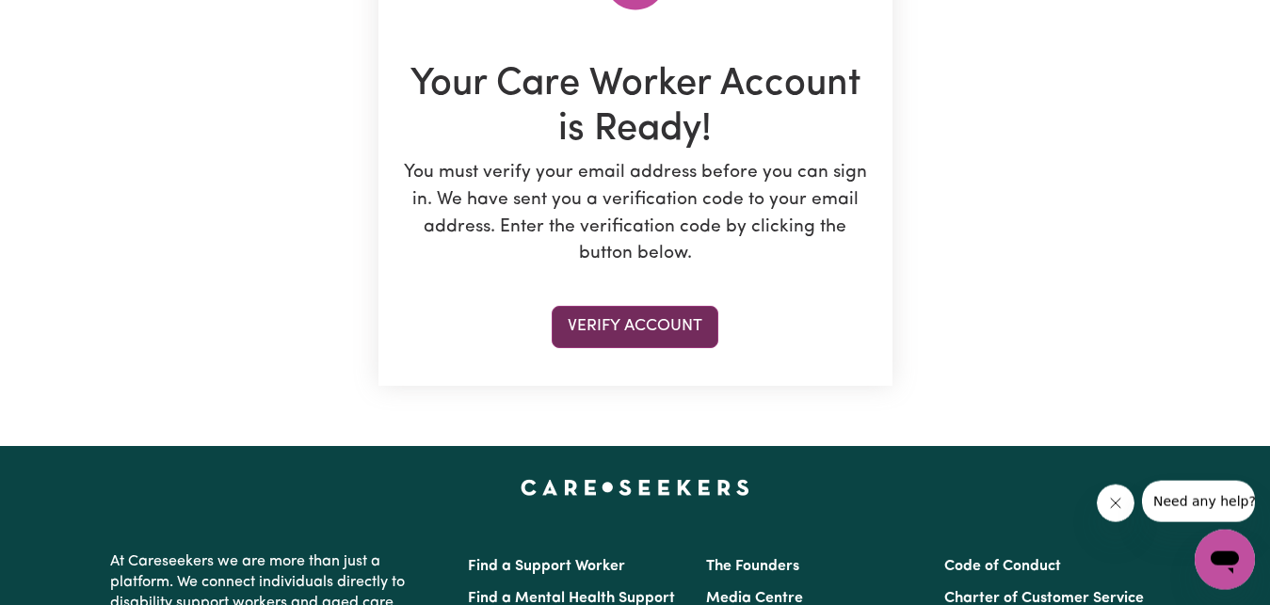
click at [580, 324] on button "Verify Account" at bounding box center [635, 326] width 167 height 41
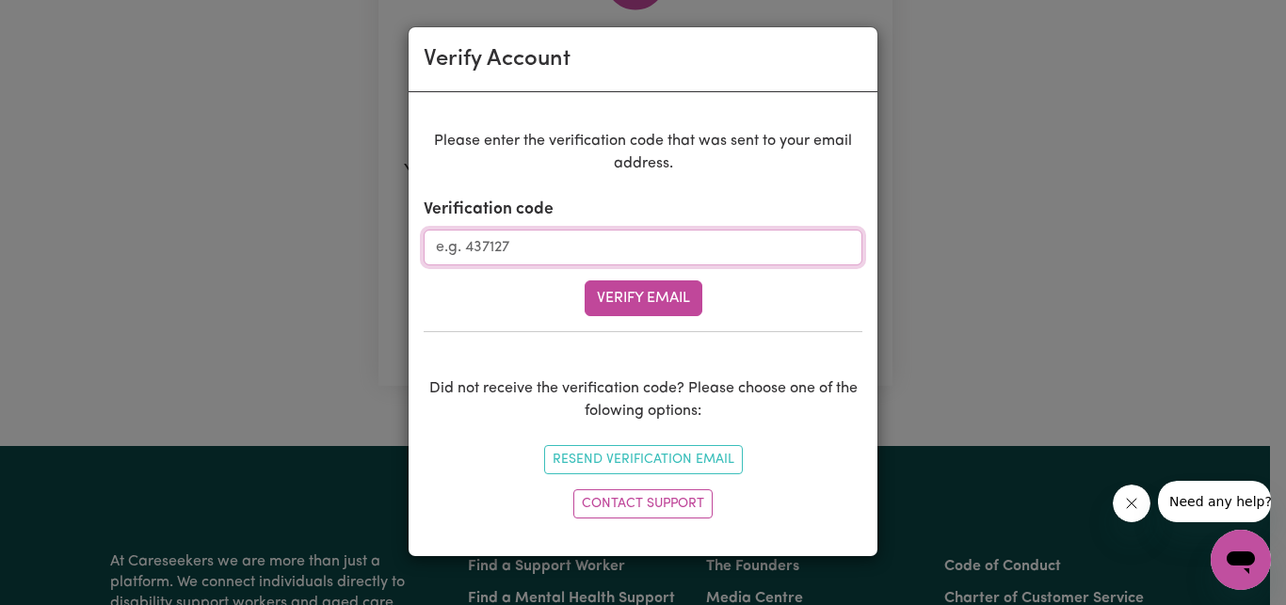
paste input "428714"
type input "428714"
click at [657, 293] on button "Verify Email" at bounding box center [644, 299] width 118 height 36
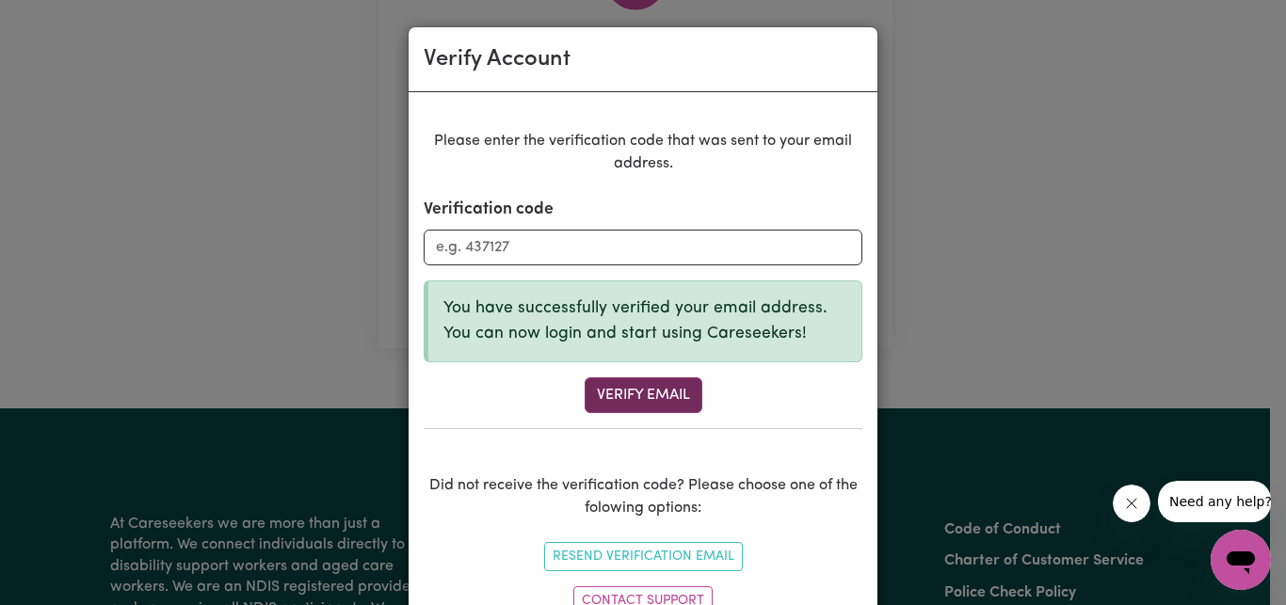
click at [651, 387] on button "Verify Email" at bounding box center [644, 395] width 118 height 36
